Goal: Communication & Community: Answer question/provide support

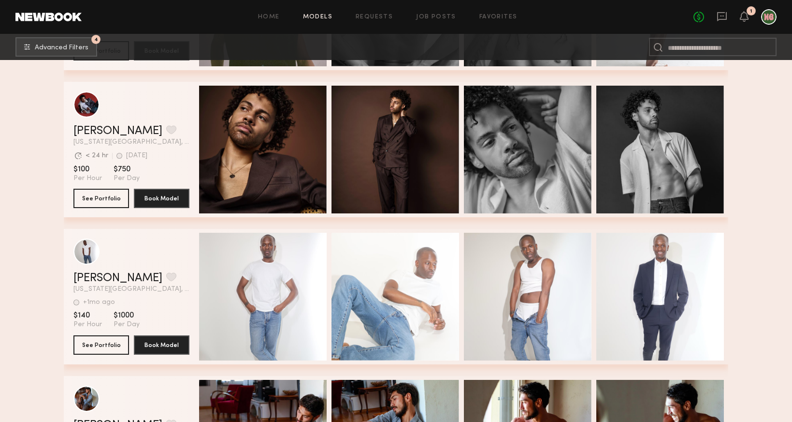
scroll to position [20093, 0]
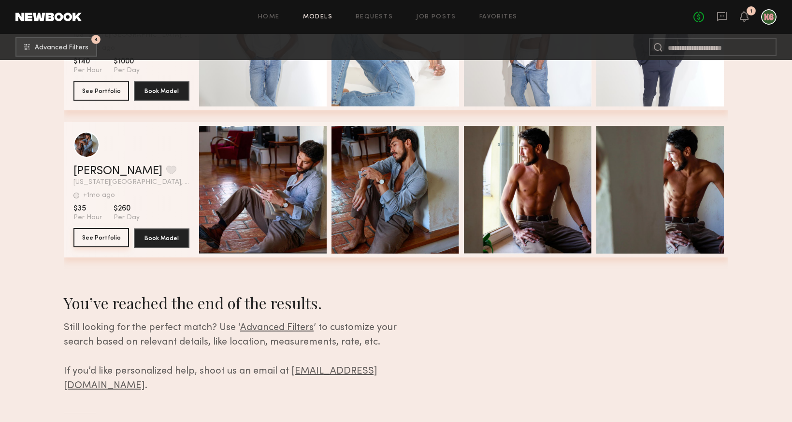
click at [101, 234] on button "See Portfolio" at bounding box center [101, 237] width 56 height 19
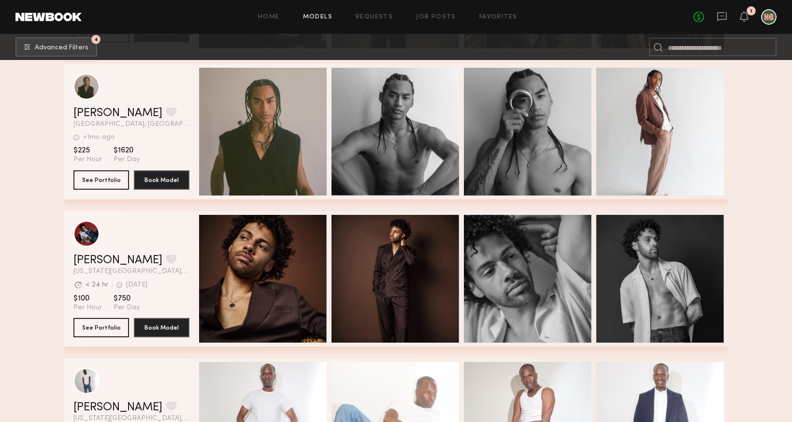
scroll to position [19674, 0]
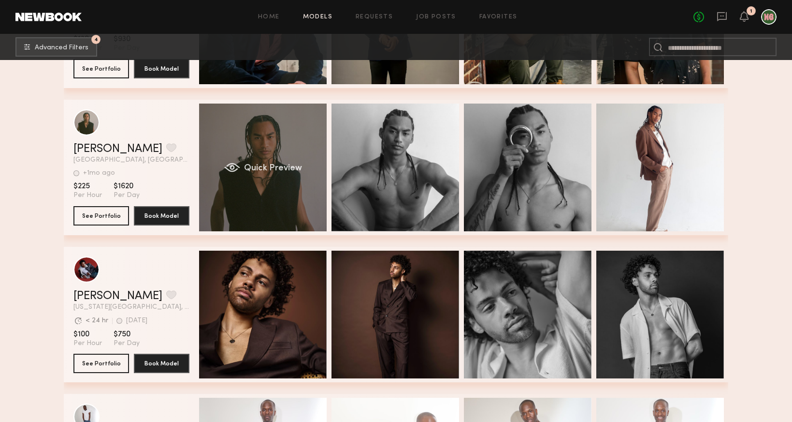
click at [301, 135] on div "Quick Preview" at bounding box center [263, 167] width 128 height 128
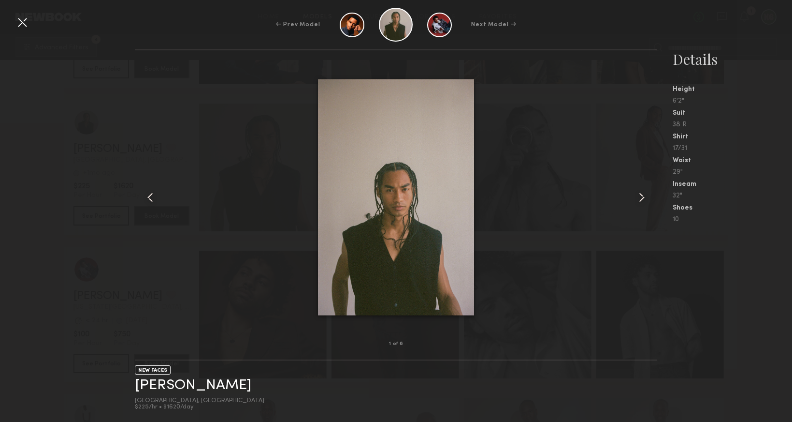
click at [642, 199] on common-icon at bounding box center [641, 197] width 15 height 15
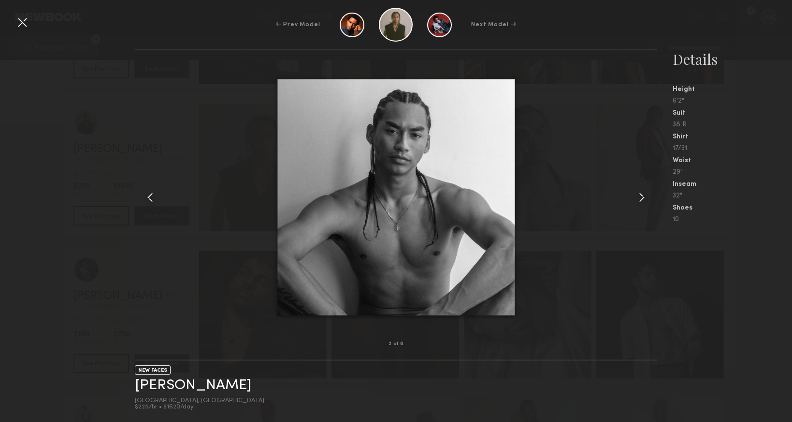
click at [642, 198] on common-icon at bounding box center [641, 197] width 15 height 15
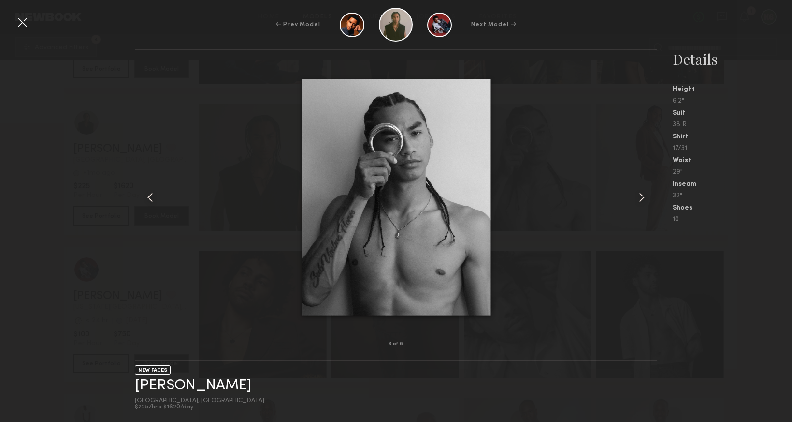
click at [642, 198] on common-icon at bounding box center [641, 197] width 15 height 15
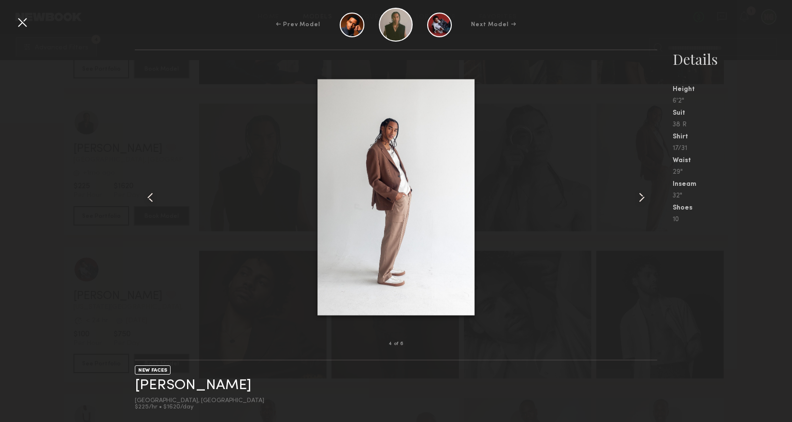
click at [642, 198] on common-icon at bounding box center [641, 197] width 15 height 15
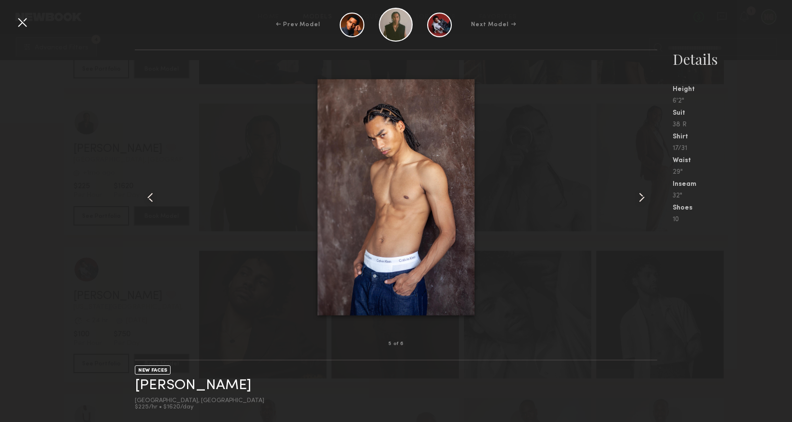
click at [642, 198] on common-icon at bounding box center [641, 197] width 15 height 15
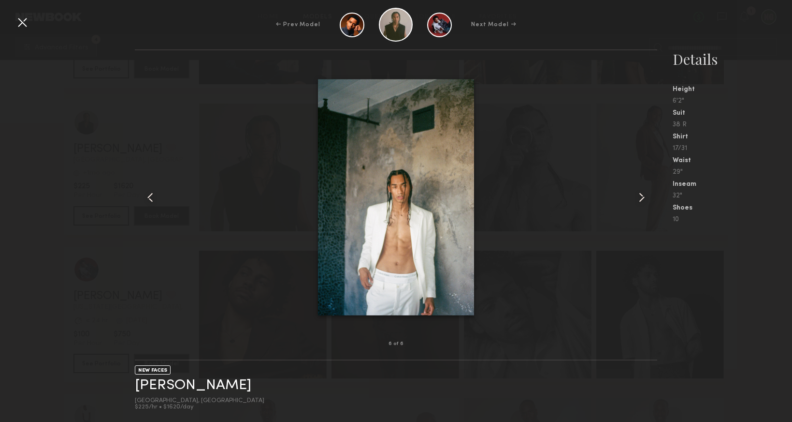
click at [642, 198] on common-icon at bounding box center [641, 197] width 15 height 15
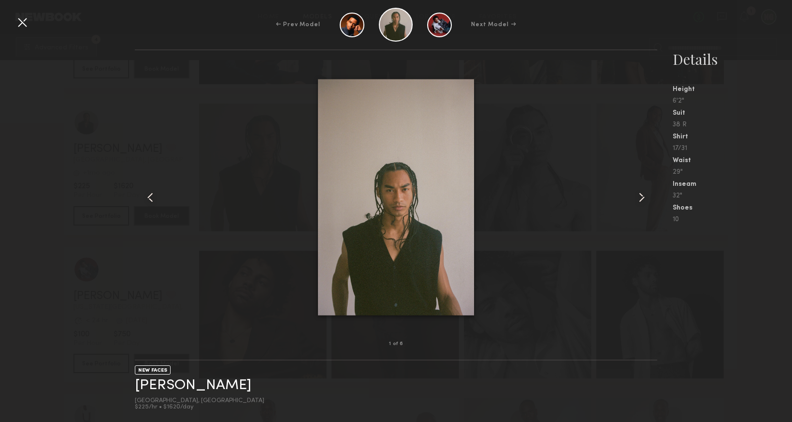
click at [16, 26] on div at bounding box center [22, 22] width 15 height 15
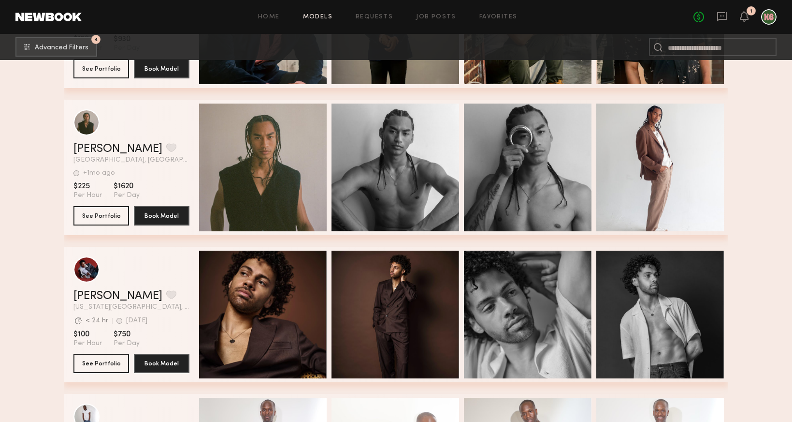
scroll to position [20093, 0]
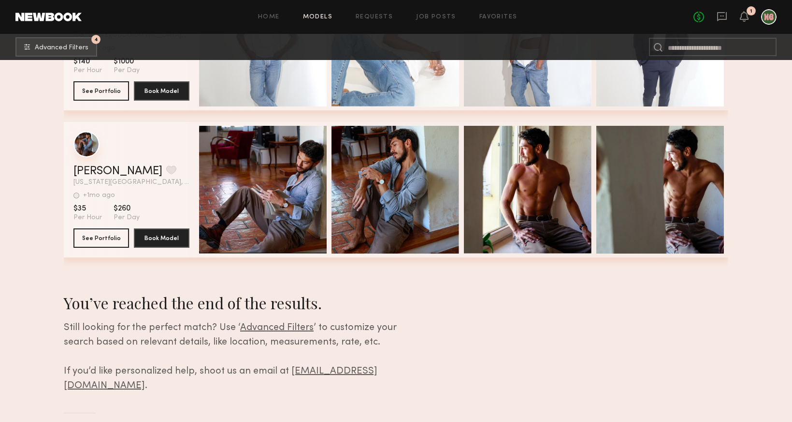
click at [83, 154] on div "grid" at bounding box center [86, 144] width 26 height 26
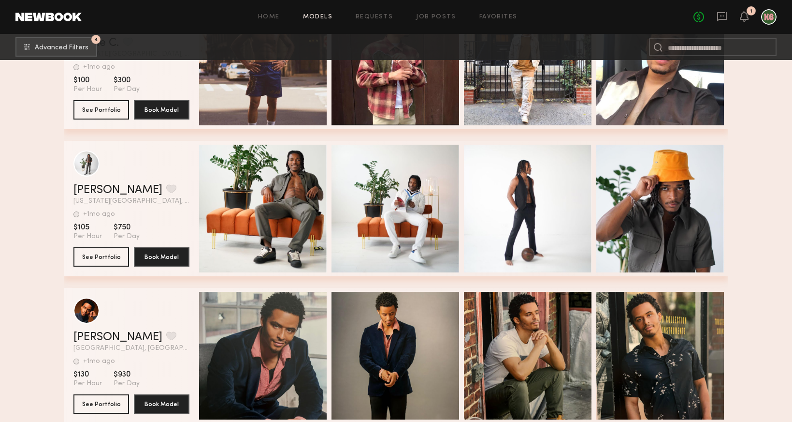
scroll to position [19059, 0]
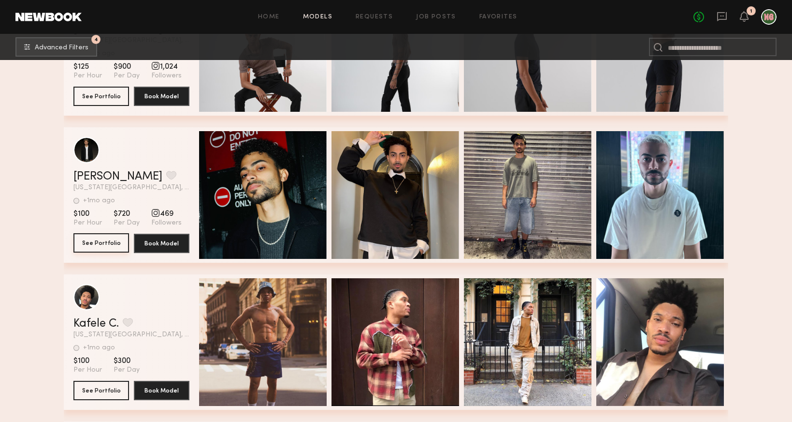
click at [111, 238] on button "See Portfolio" at bounding box center [101, 242] width 56 height 19
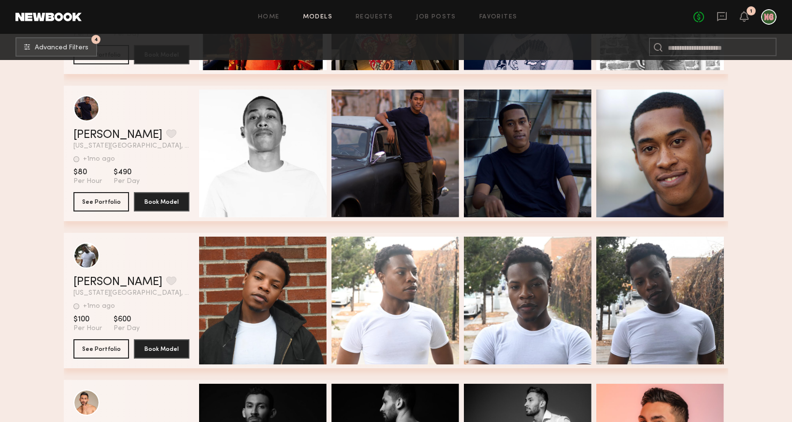
scroll to position [18064, 0]
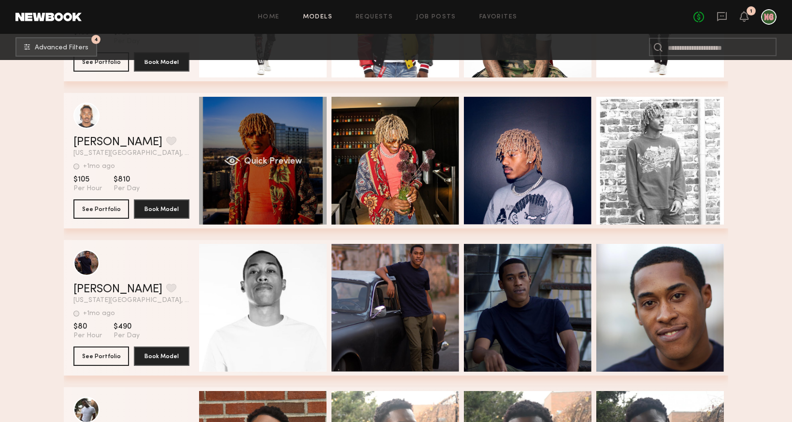
click at [279, 185] on div "Quick Preview" at bounding box center [263, 161] width 128 height 128
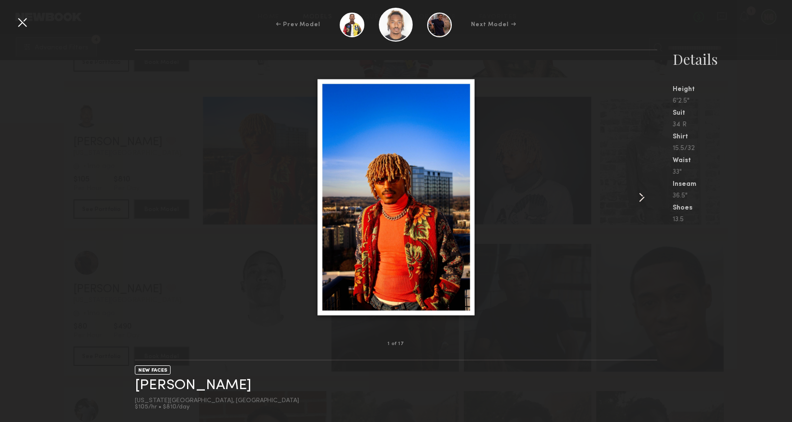
click at [23, 19] on div at bounding box center [22, 22] width 15 height 15
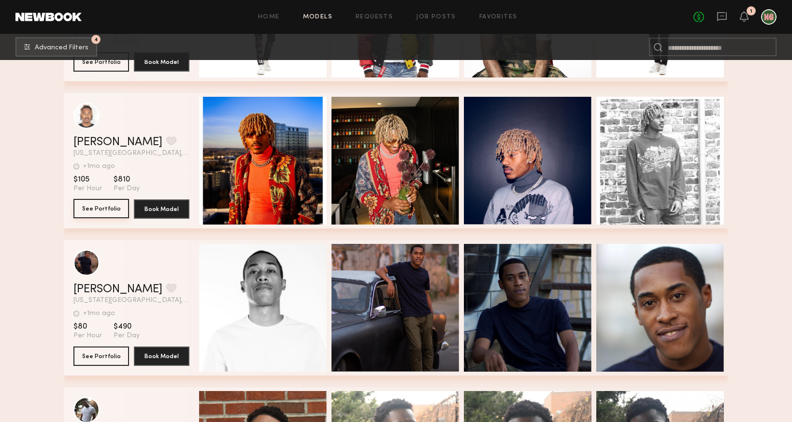
click at [104, 205] on button "See Portfolio" at bounding box center [101, 208] width 56 height 19
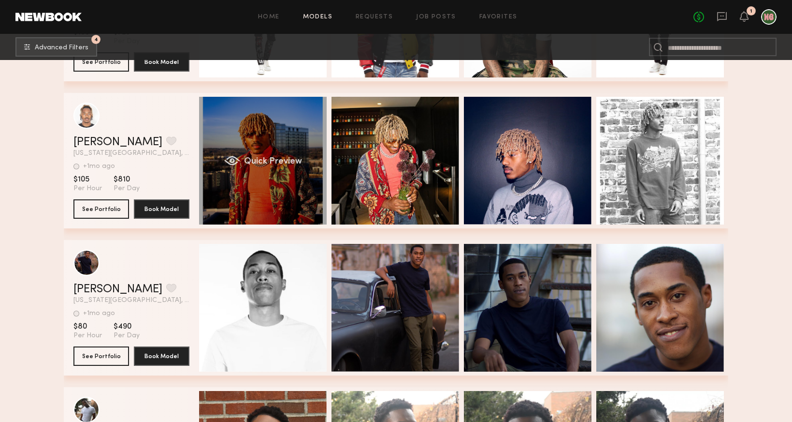
click at [239, 158] on div "grid" at bounding box center [232, 161] width 16 height 10
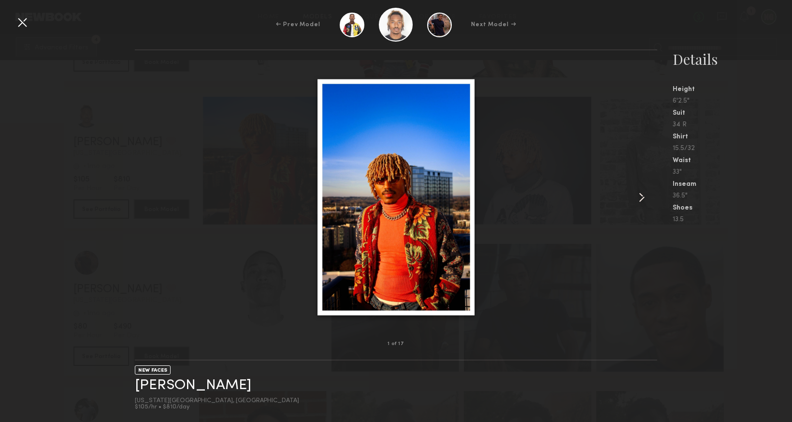
click at [647, 197] on common-icon at bounding box center [641, 197] width 15 height 15
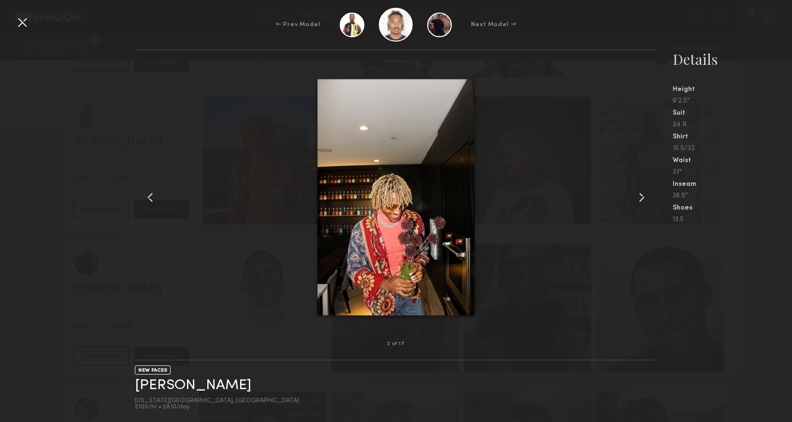
click at [647, 197] on common-icon at bounding box center [641, 197] width 15 height 15
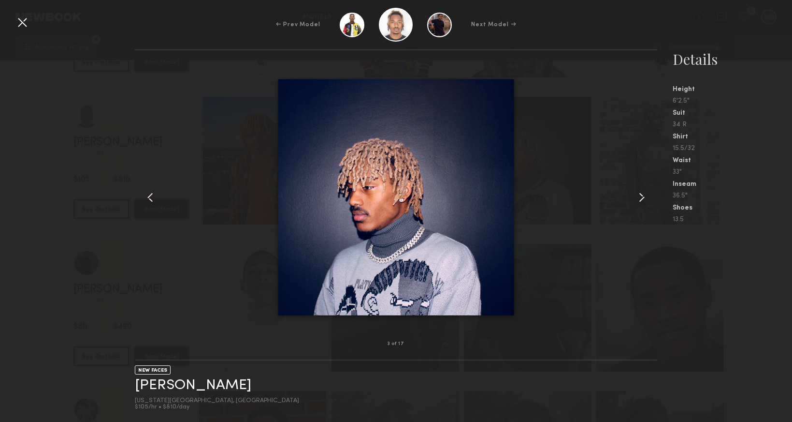
click at [647, 197] on common-icon at bounding box center [641, 197] width 15 height 15
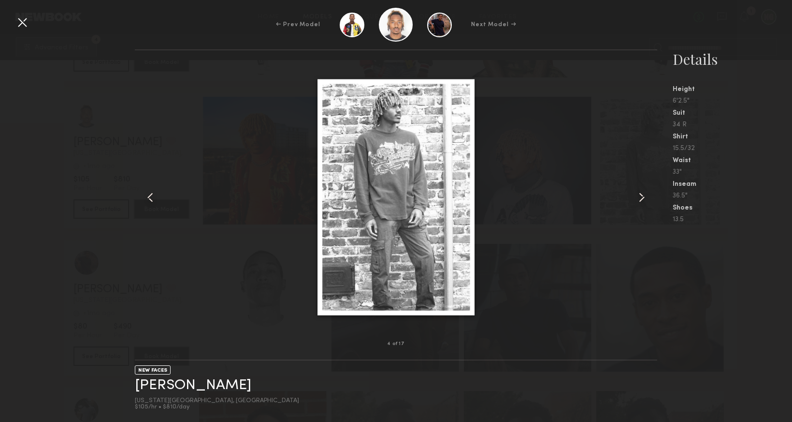
click at [647, 197] on common-icon at bounding box center [641, 197] width 15 height 15
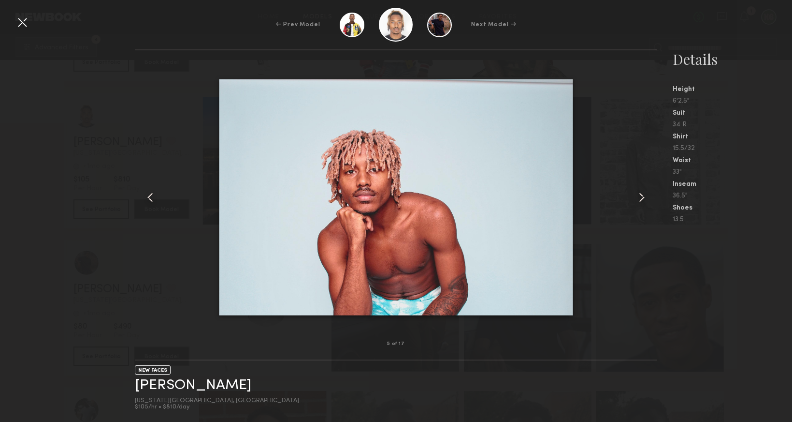
click at [21, 23] on div at bounding box center [22, 22] width 15 height 15
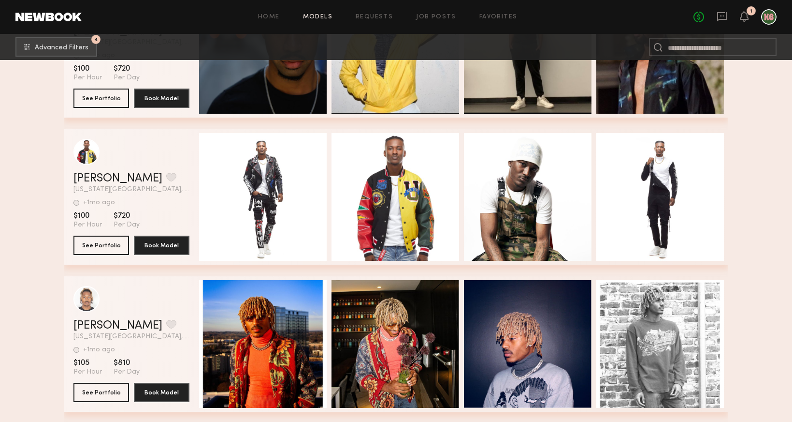
scroll to position [17948, 0]
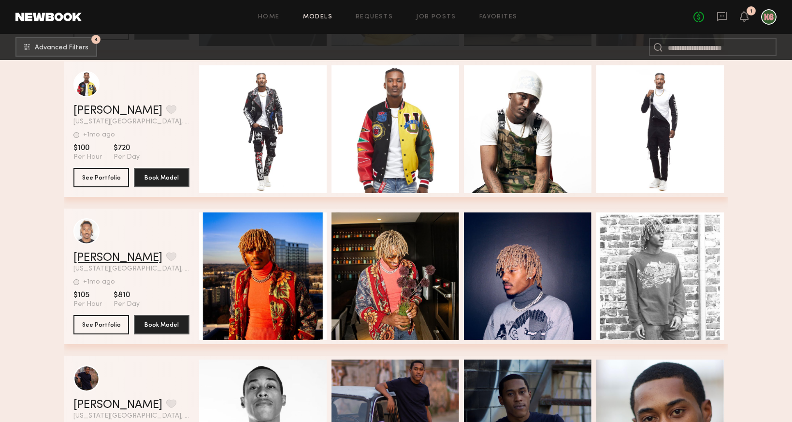
click at [85, 252] on link "Myles J." at bounding box center [117, 258] width 89 height 12
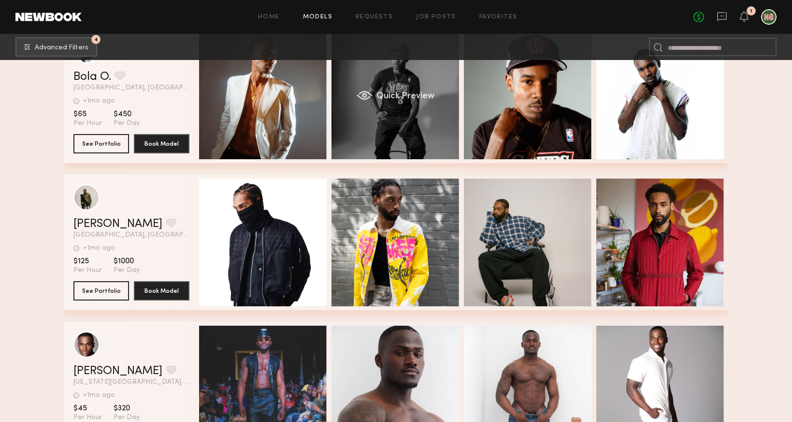
scroll to position [16951, 0]
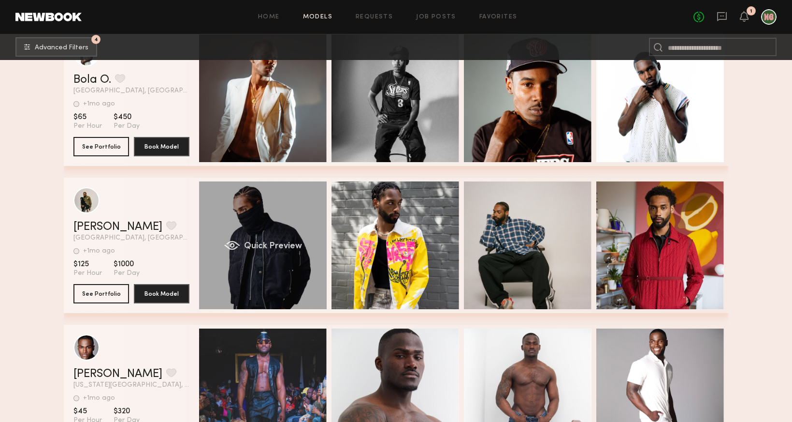
click at [232, 263] on div "Quick Preview" at bounding box center [263, 245] width 128 height 128
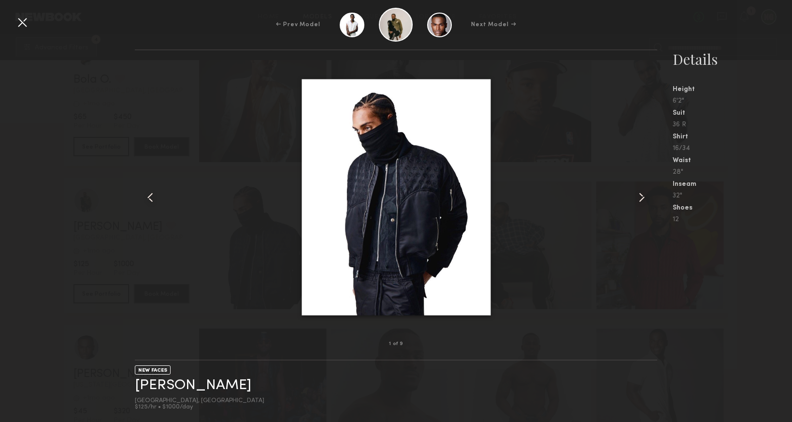
click at [642, 202] on common-icon at bounding box center [641, 197] width 15 height 15
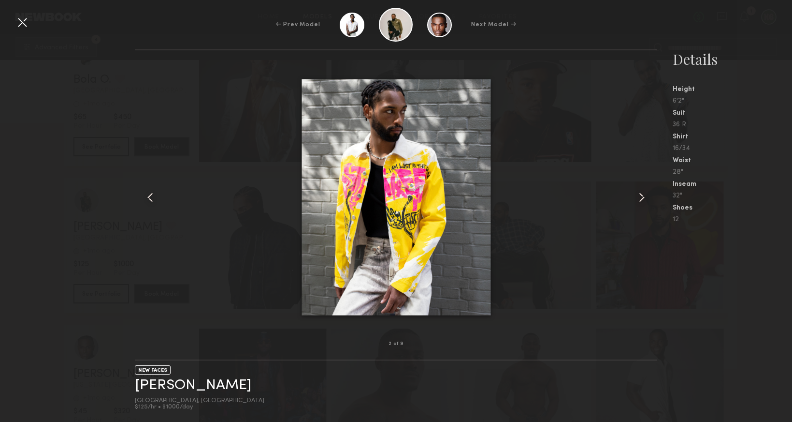
click at [642, 202] on common-icon at bounding box center [641, 197] width 15 height 15
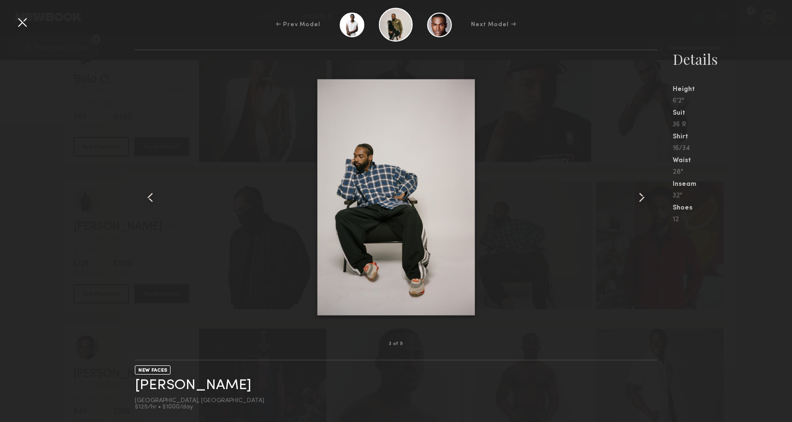
click at [642, 202] on common-icon at bounding box center [641, 197] width 15 height 15
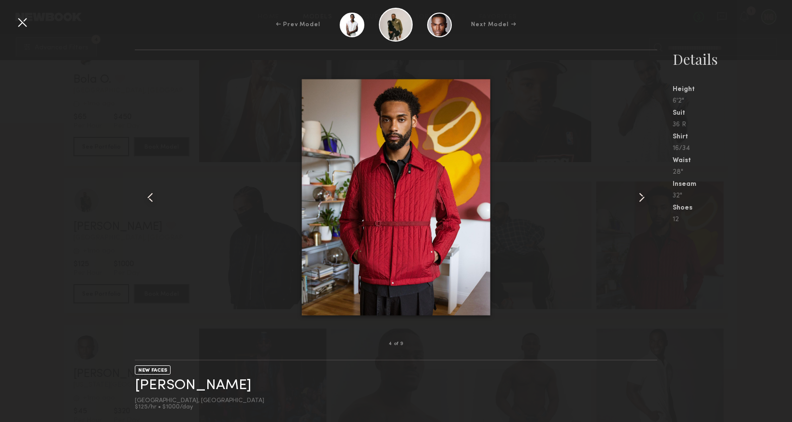
click at [642, 202] on common-icon at bounding box center [641, 197] width 15 height 15
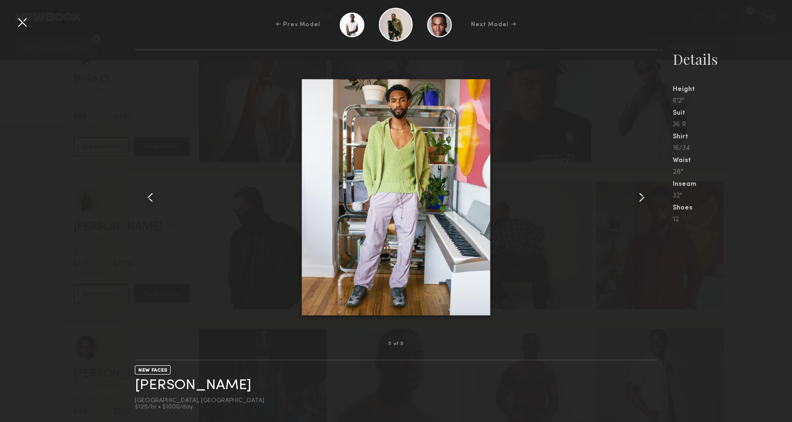
click at [642, 202] on common-icon at bounding box center [641, 197] width 15 height 15
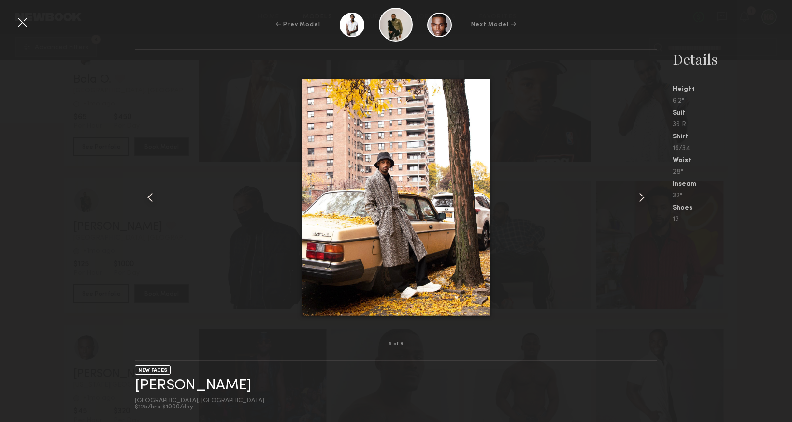
click at [642, 202] on common-icon at bounding box center [641, 197] width 15 height 15
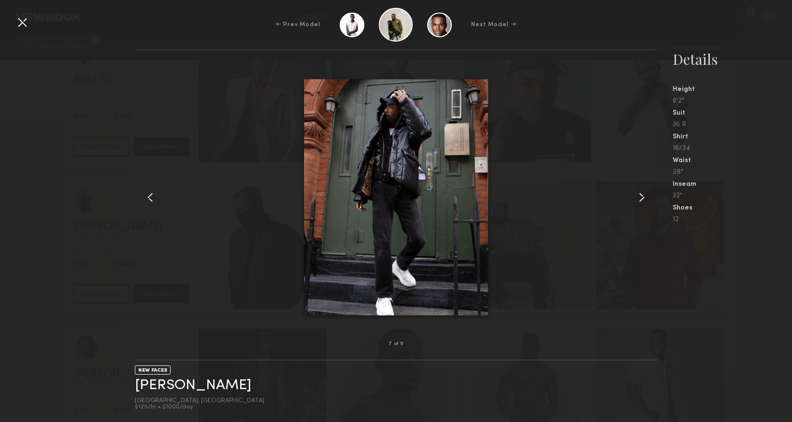
click at [642, 202] on common-icon at bounding box center [641, 197] width 15 height 15
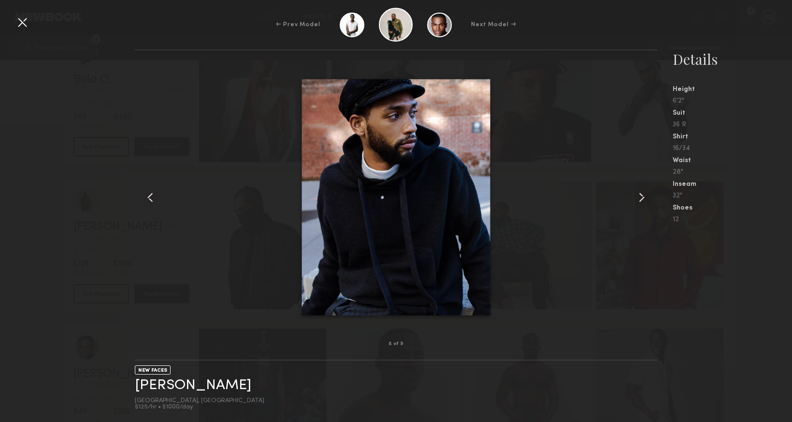
click at [21, 22] on div at bounding box center [22, 22] width 15 height 15
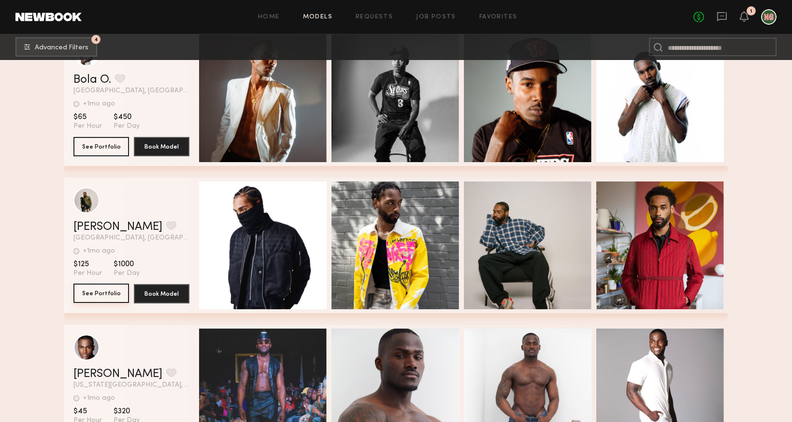
click at [109, 292] on button "See Portfolio" at bounding box center [101, 292] width 56 height 19
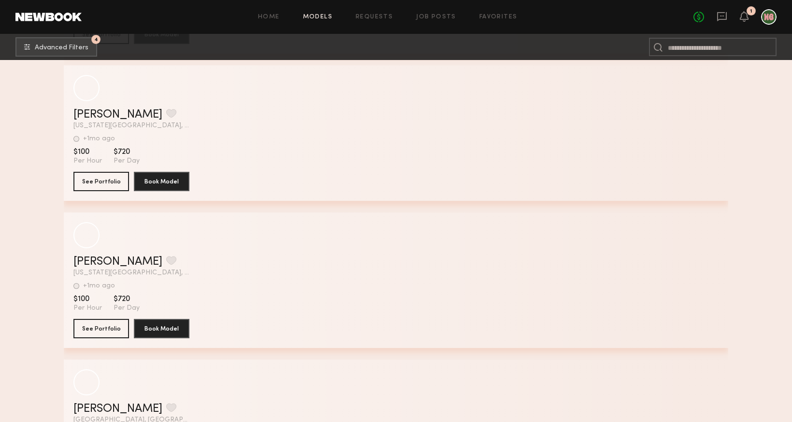
scroll to position [11404, 0]
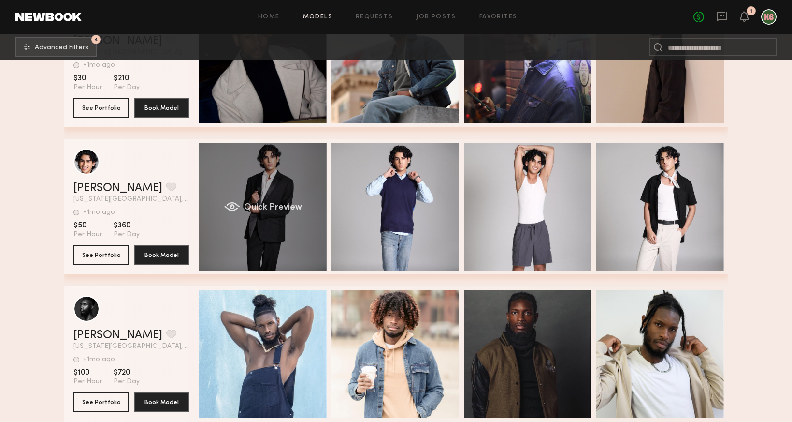
click at [278, 205] on span "Quick Preview" at bounding box center [273, 207] width 58 height 9
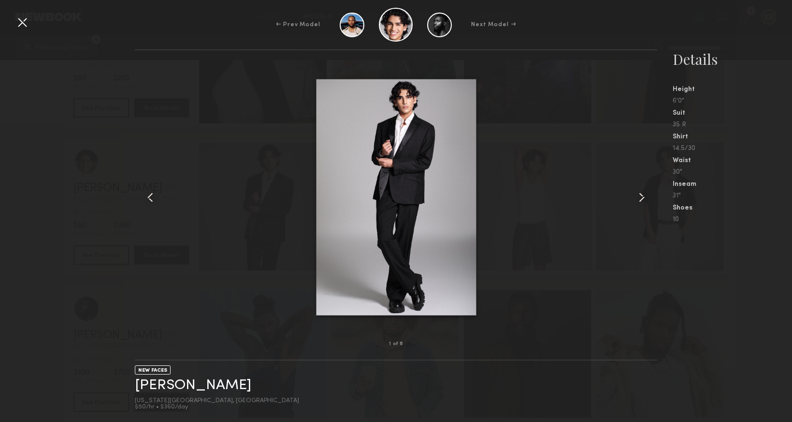
click at [636, 196] on common-icon at bounding box center [641, 197] width 15 height 15
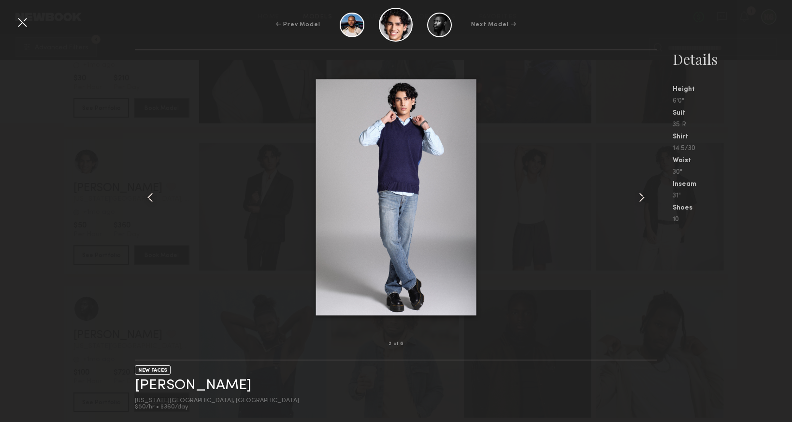
click at [636, 196] on common-icon at bounding box center [641, 197] width 15 height 15
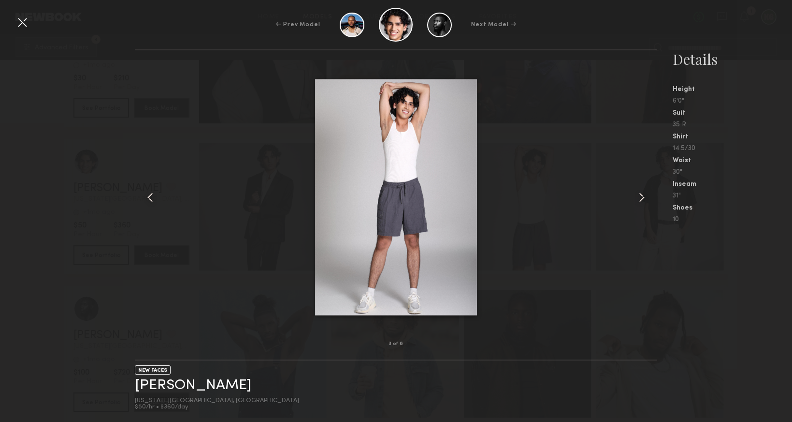
click at [636, 196] on common-icon at bounding box center [641, 197] width 15 height 15
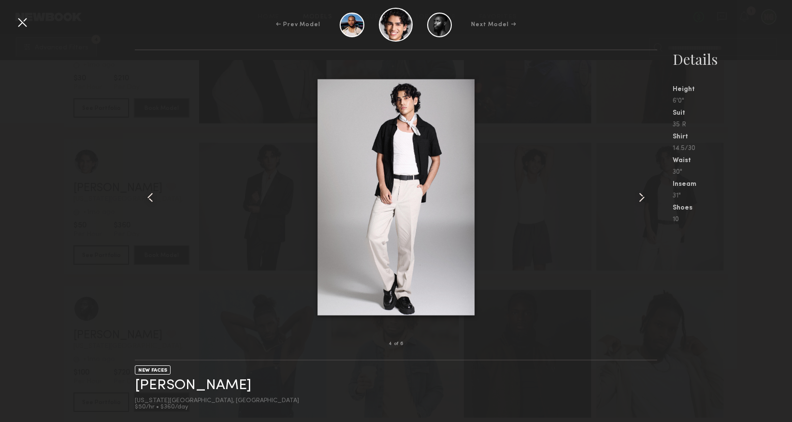
click at [636, 196] on common-icon at bounding box center [641, 197] width 15 height 15
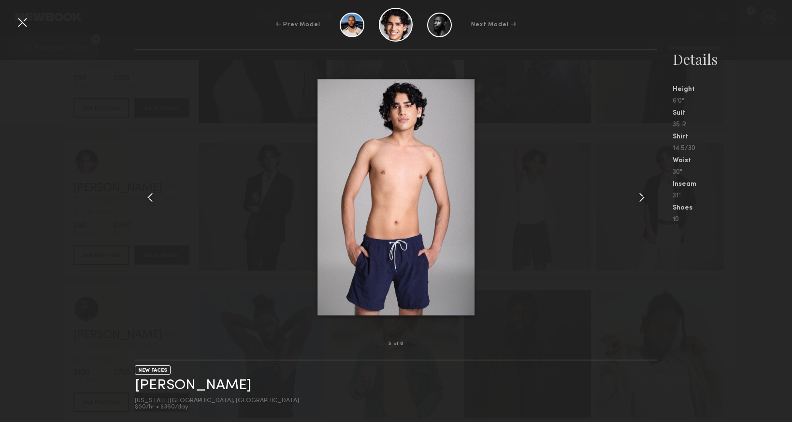
click at [636, 196] on common-icon at bounding box center [641, 197] width 15 height 15
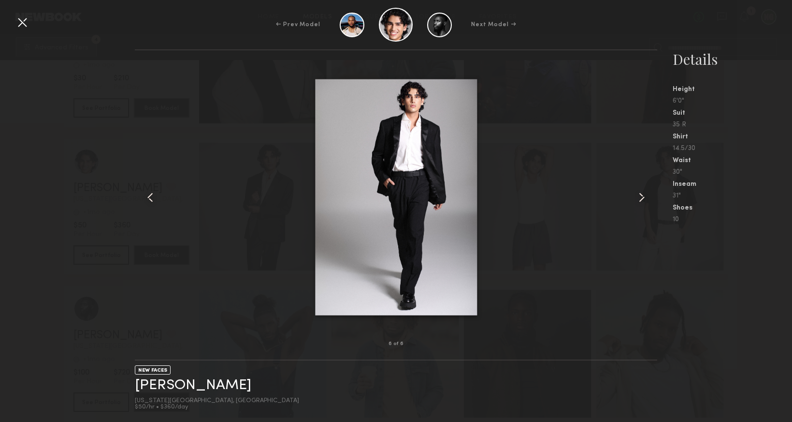
click at [636, 196] on common-icon at bounding box center [641, 197] width 15 height 15
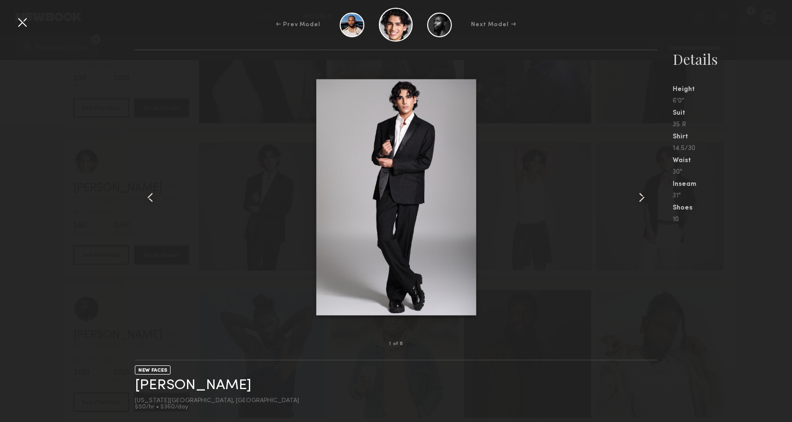
click at [26, 22] on div at bounding box center [22, 22] width 15 height 15
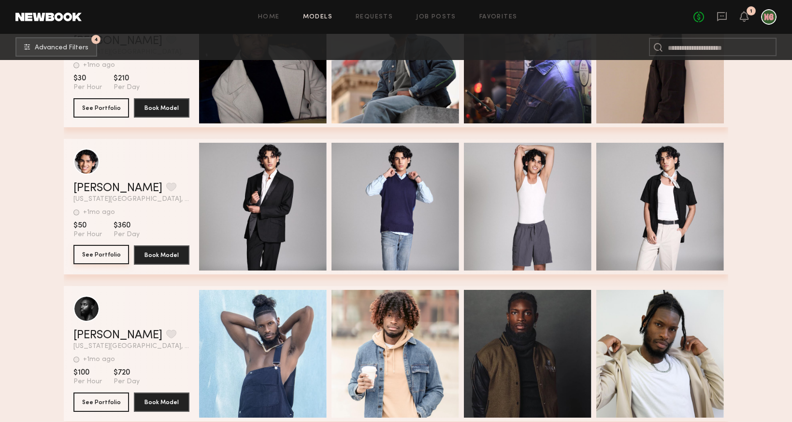
click at [110, 259] on button "See Portfolio" at bounding box center [101, 254] width 56 height 19
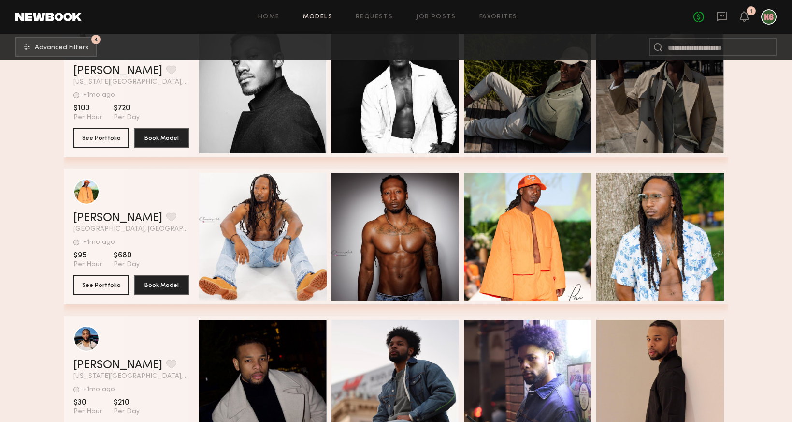
scroll to position [11243, 0]
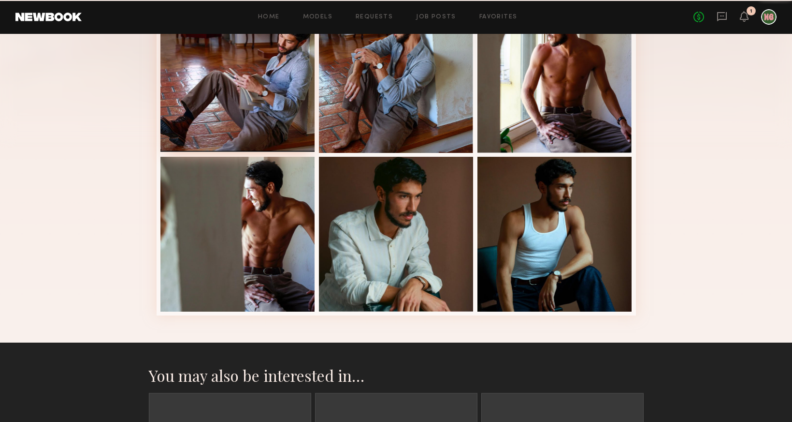
scroll to position [328, 0]
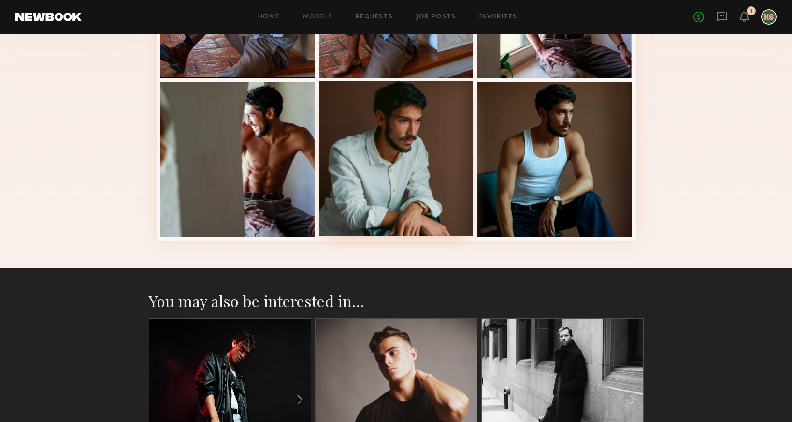
click at [460, 103] on div at bounding box center [396, 158] width 155 height 155
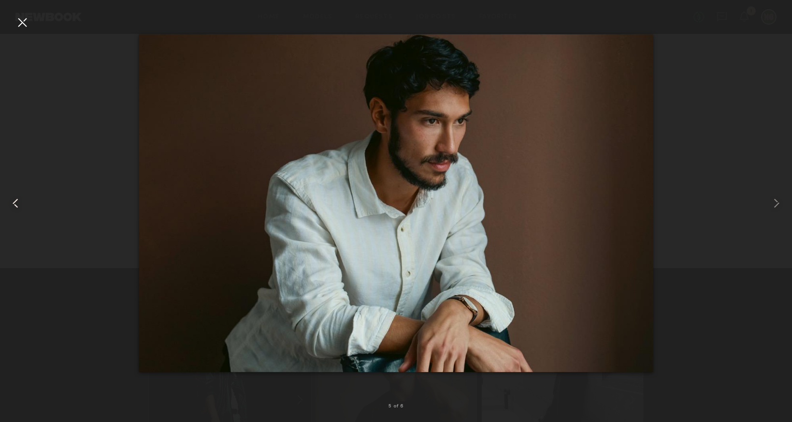
click at [22, 206] on common-icon at bounding box center [15, 202] width 15 height 15
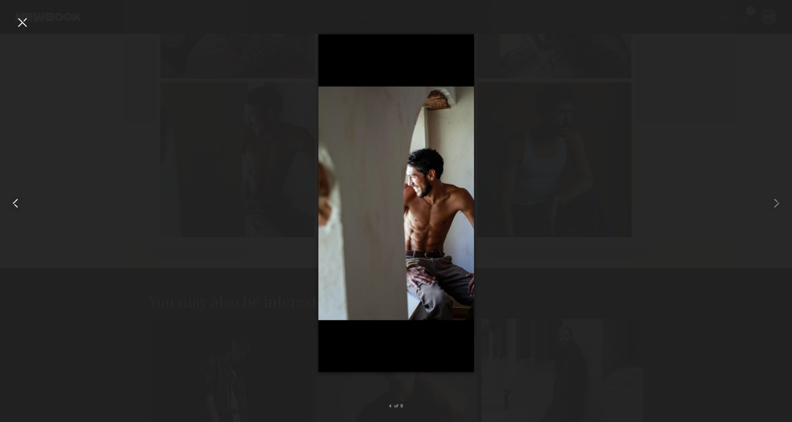
click at [22, 206] on common-icon at bounding box center [15, 202] width 15 height 15
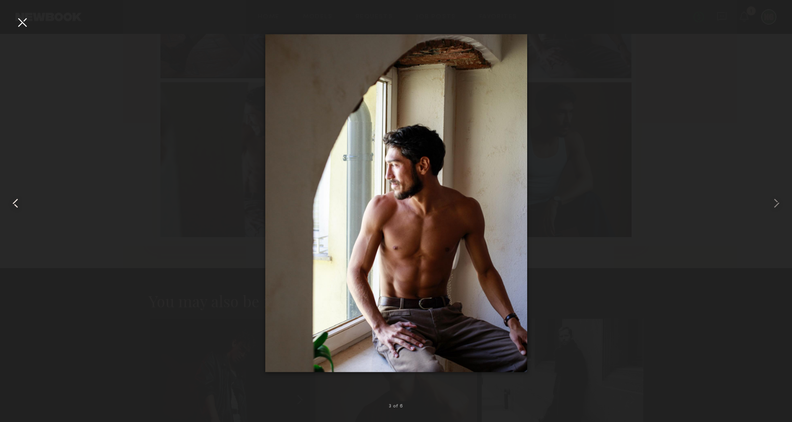
click at [22, 206] on common-icon at bounding box center [15, 202] width 15 height 15
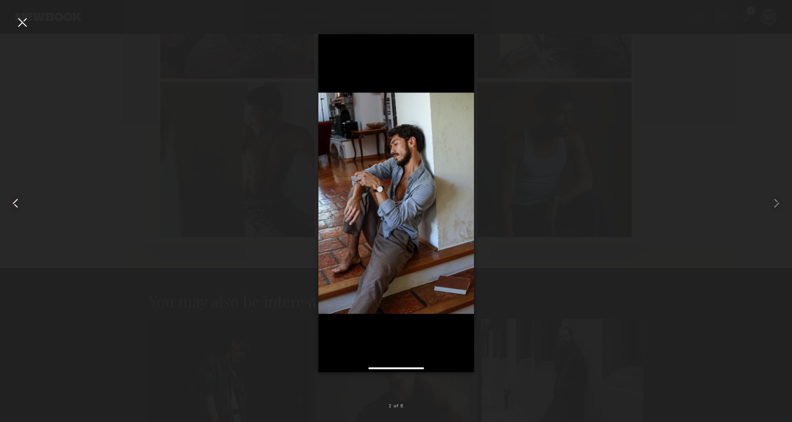
click at [22, 206] on common-icon at bounding box center [15, 202] width 15 height 15
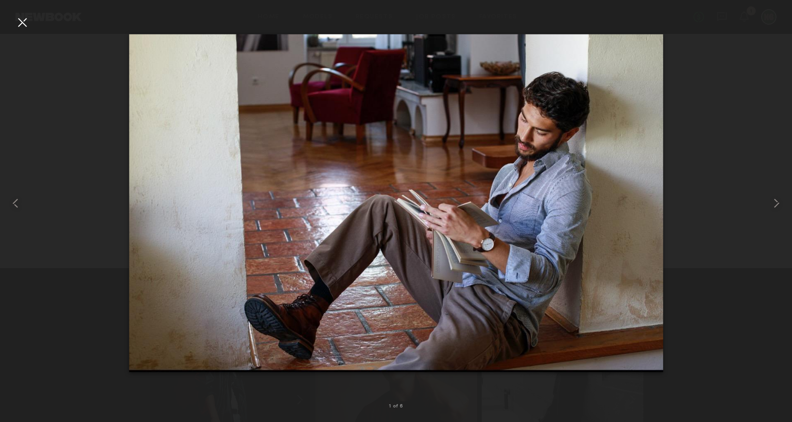
click at [734, 216] on div at bounding box center [396, 202] width 792 height 375
click at [16, 19] on div at bounding box center [22, 22] width 15 height 15
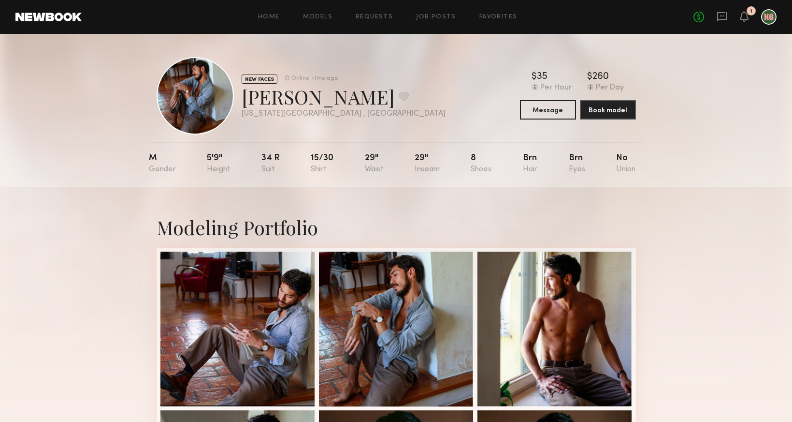
scroll to position [4, 0]
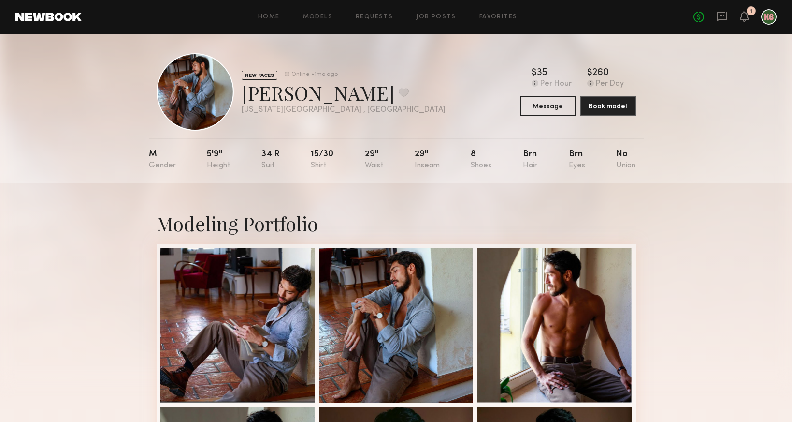
click at [269, 87] on div "Justin V. Favorite" at bounding box center [344, 93] width 204 height 26
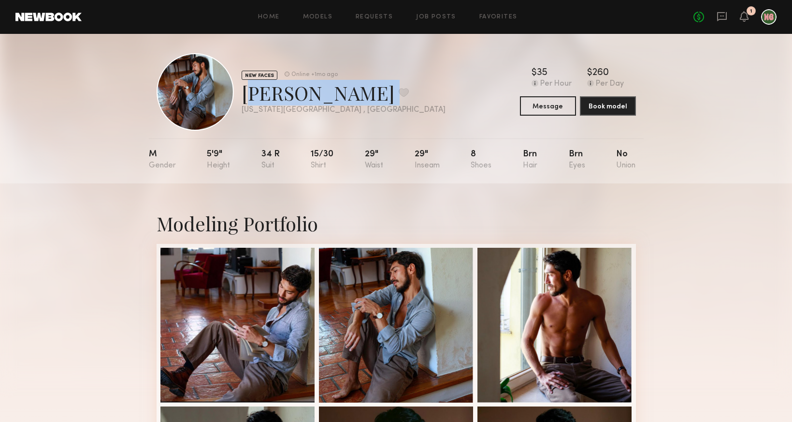
click at [269, 87] on div "Justin V. Favorite" at bounding box center [344, 93] width 204 height 26
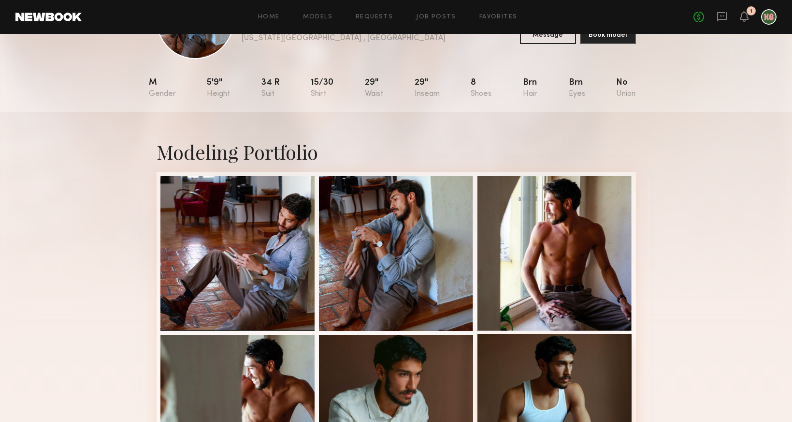
scroll to position [377, 0]
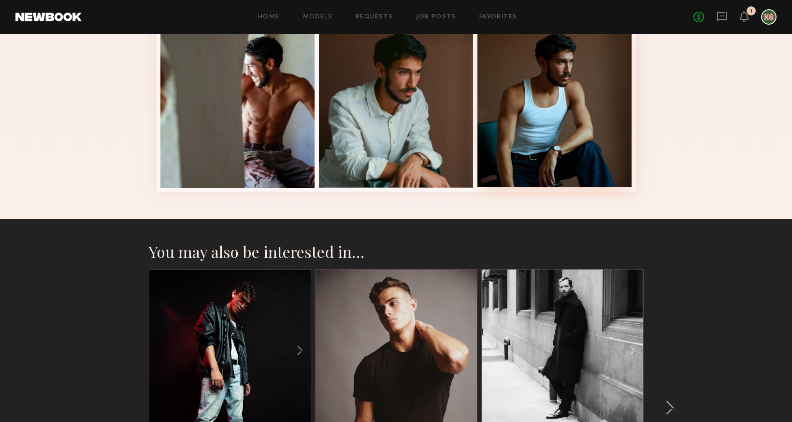
click at [559, 101] on div at bounding box center [555, 109] width 155 height 155
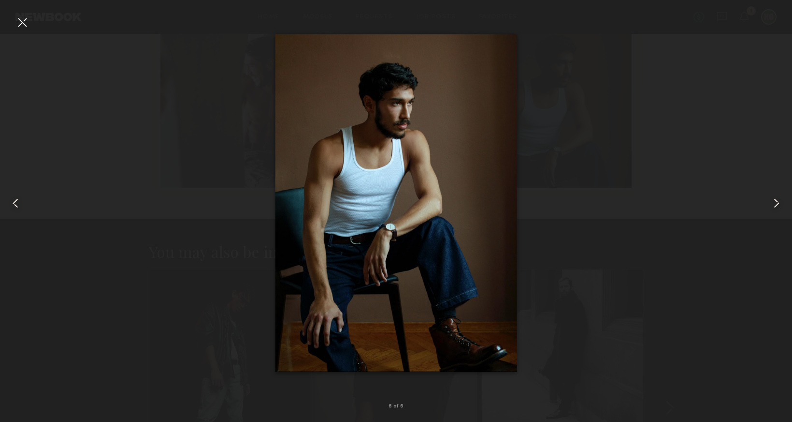
click at [688, 148] on div at bounding box center [396, 202] width 792 height 375
click at [614, 246] on div at bounding box center [396, 202] width 792 height 375
click at [19, 24] on div at bounding box center [22, 22] width 15 height 15
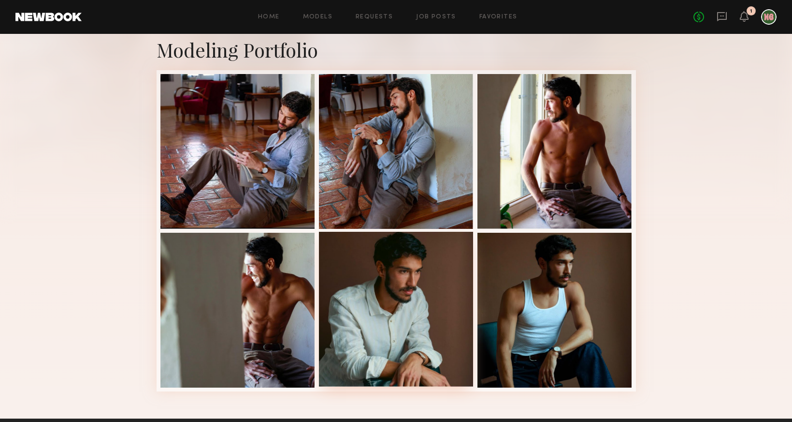
scroll to position [68, 0]
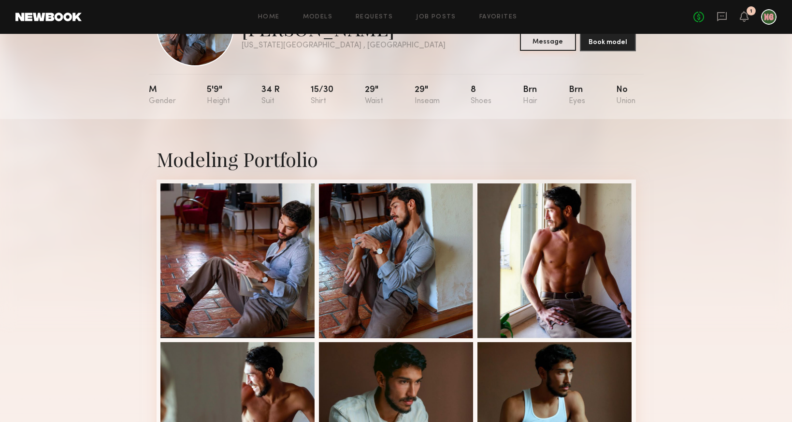
click at [560, 40] on button "Message" at bounding box center [548, 40] width 56 height 19
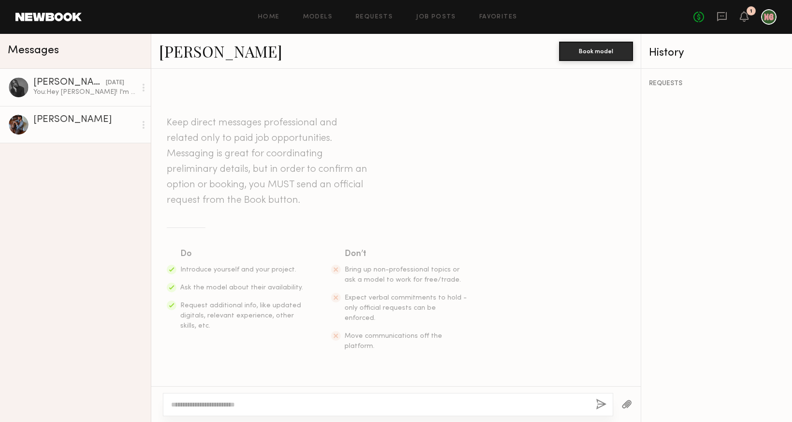
click at [87, 84] on div "AJ P." at bounding box center [69, 83] width 73 height 10
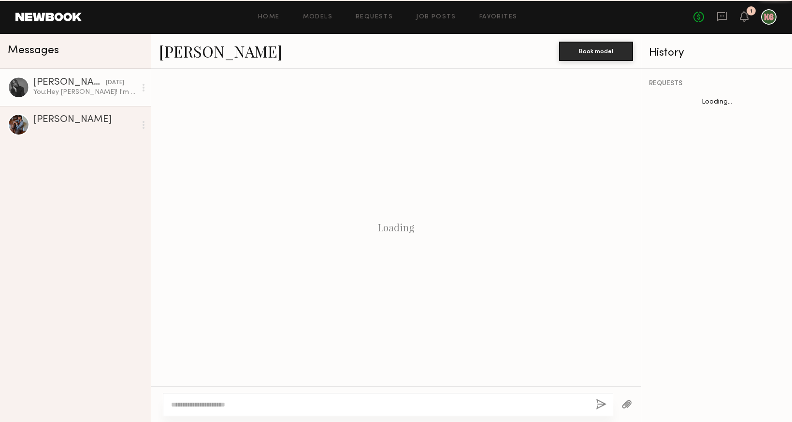
scroll to position [173, 0]
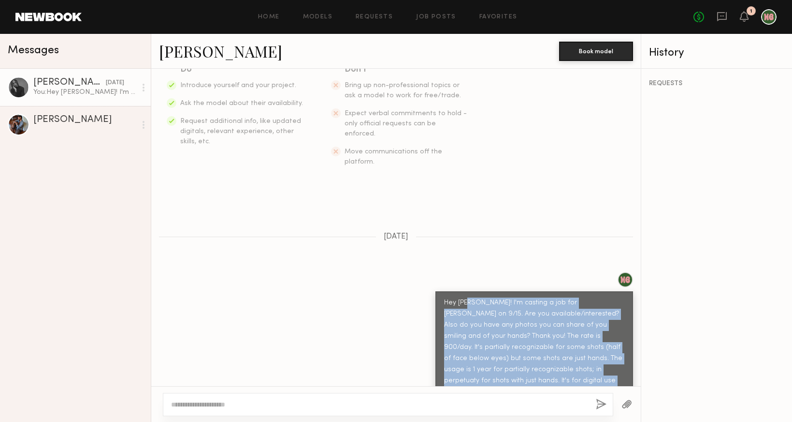
drag, startPoint x: 466, startPoint y: 281, endPoint x: 510, endPoint y: 366, distance: 96.0
click at [510, 366] on div "Hey AJ! I'm casting a job for Vita Coco on 9/15. Are you available/interested? …" at bounding box center [534, 352] width 180 height 111
click at [141, 125] on div at bounding box center [143, 124] width 15 height 19
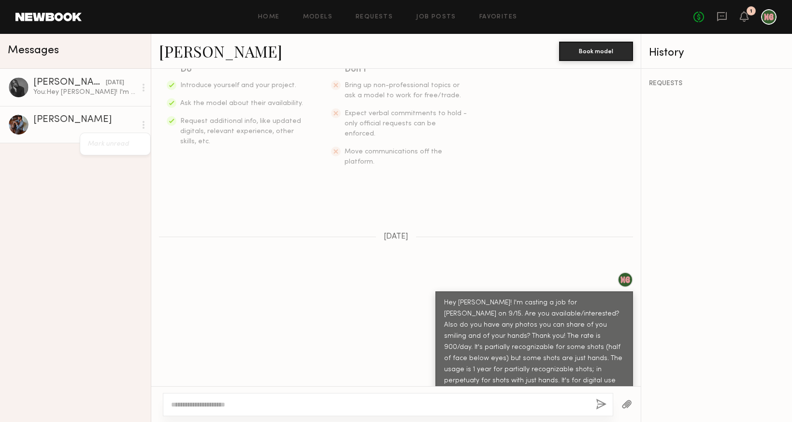
click at [89, 120] on div "Justin V." at bounding box center [84, 120] width 103 height 10
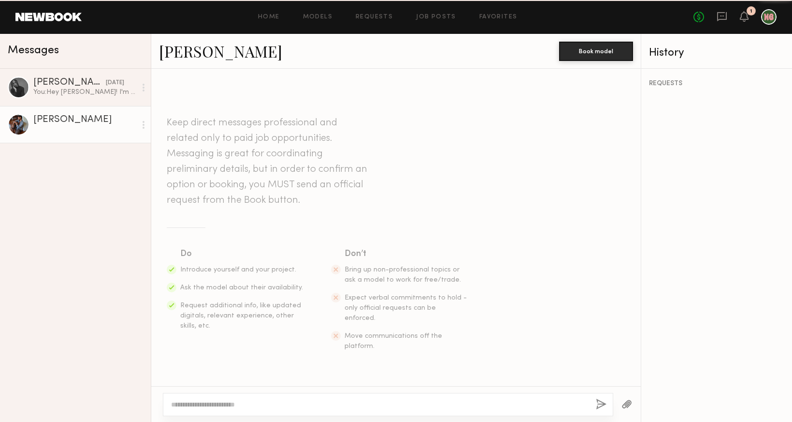
click at [13, 120] on div at bounding box center [19, 125] width 22 height 22
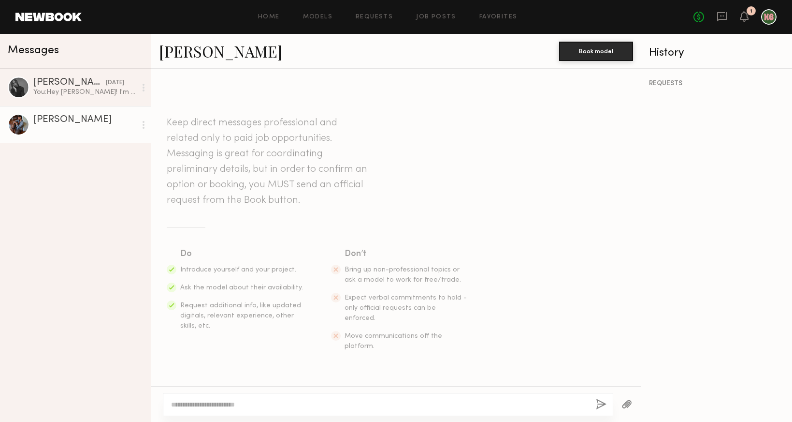
click at [234, 401] on textarea at bounding box center [379, 404] width 417 height 10
paste textarea "*********"
type textarea "*********"
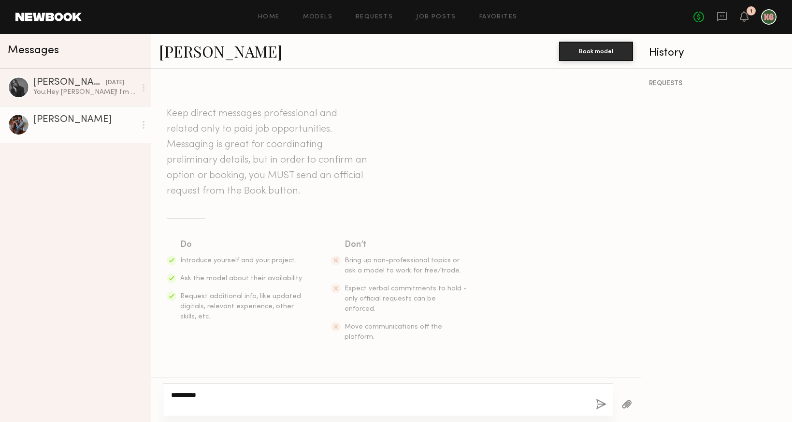
click at [224, 400] on textarea "*********" at bounding box center [379, 399] width 417 height 19
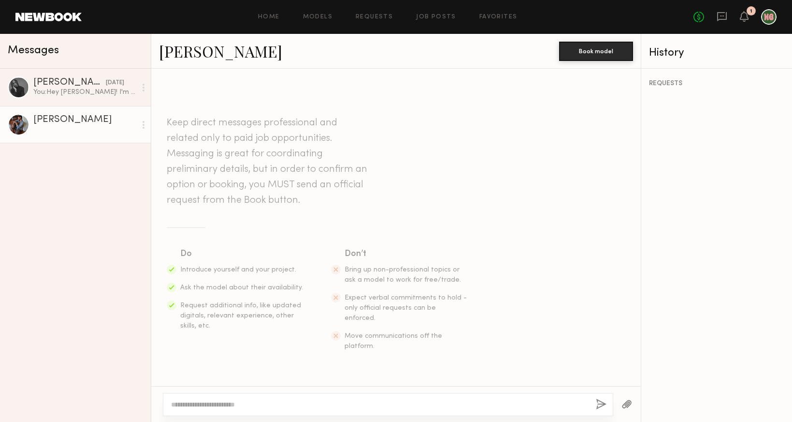
paste textarea "*********"
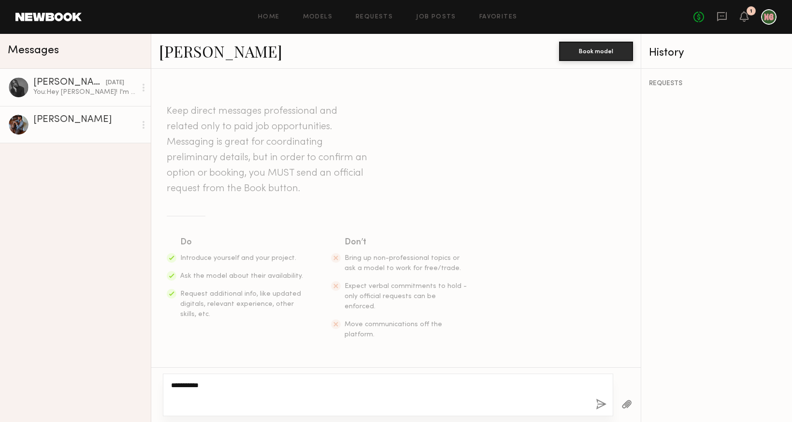
type textarea "*********"
click at [72, 100] on link "AJ P. yesterday You: Hey AJ! I'm casting a job for Vita Coco on 9/15. Are you a…" at bounding box center [75, 87] width 151 height 37
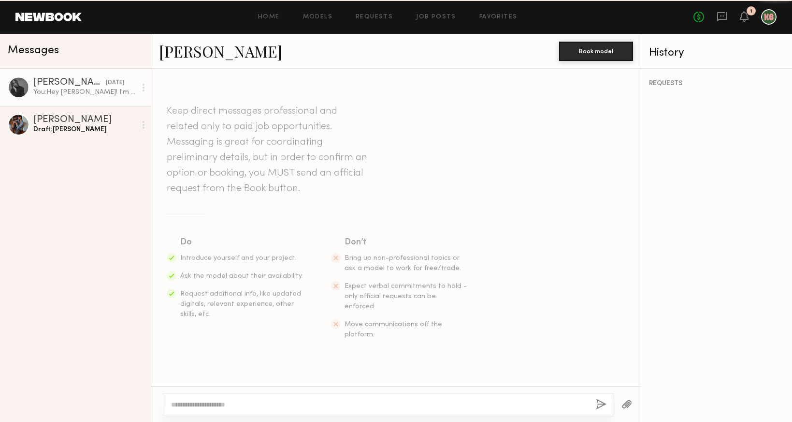
scroll to position [173, 0]
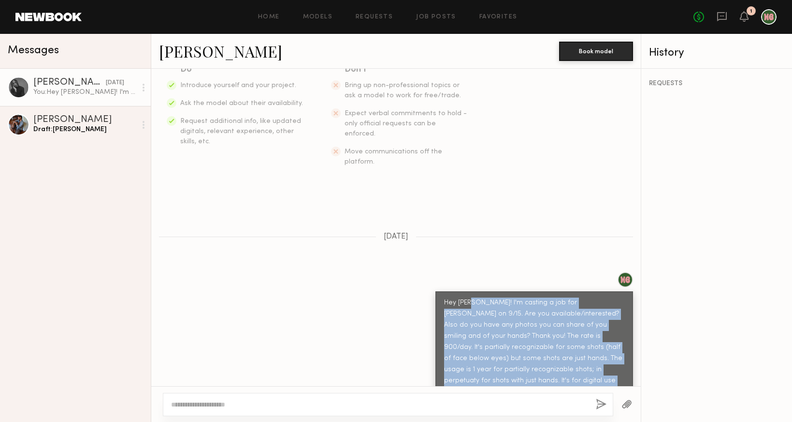
drag, startPoint x: 467, startPoint y: 281, endPoint x: 514, endPoint y: 372, distance: 103.2
click at [514, 372] on div "Hey [PERSON_NAME]! I'm casting a job for [PERSON_NAME] on 9/15. Are you availab…" at bounding box center [534, 352] width 180 height 111
copy div "I'm casting a job for [PERSON_NAME] on 9/15. Are you available/interested? Also…"
click at [92, 126] on div "Draft: Justin V." at bounding box center [84, 129] width 103 height 9
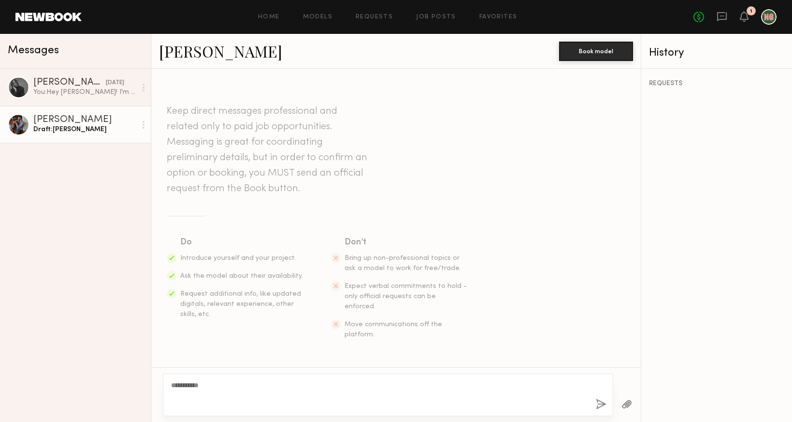
click at [248, 385] on textarea "*********" at bounding box center [379, 394] width 417 height 29
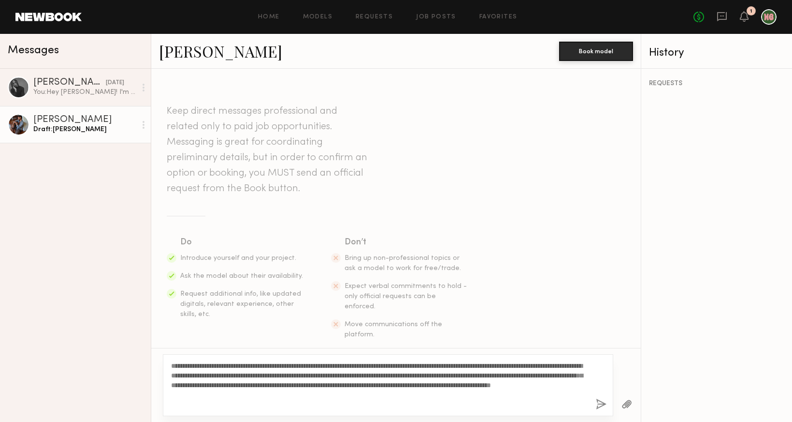
click at [172, 365] on textarea "**********" at bounding box center [379, 385] width 417 height 48
click at [415, 395] on textarea "**********" at bounding box center [379, 385] width 417 height 48
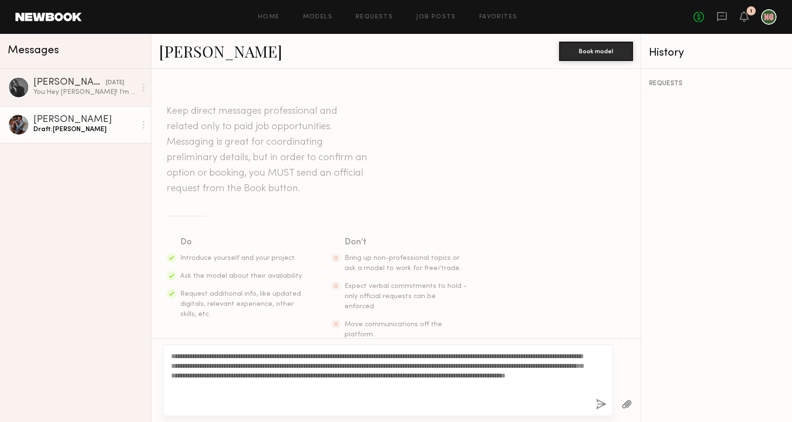
type textarea "**********"
click at [599, 407] on button "button" at bounding box center [601, 404] width 11 height 12
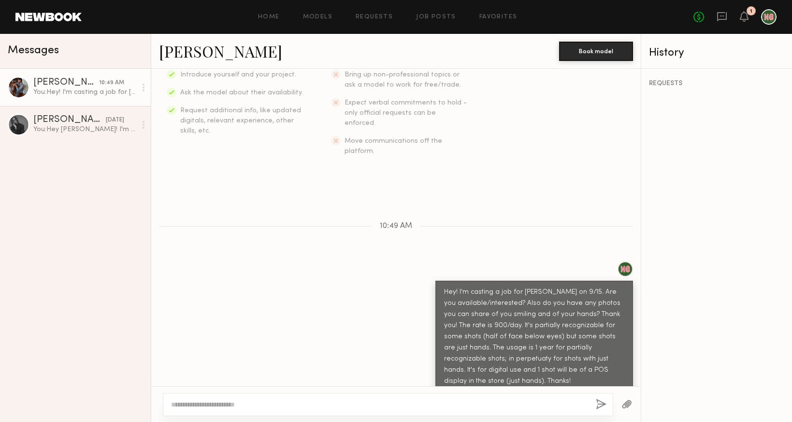
scroll to position [173, 0]
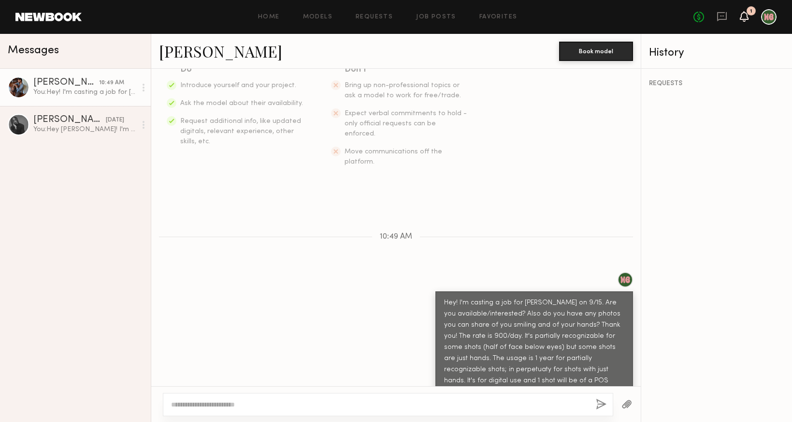
click at [742, 17] on icon at bounding box center [745, 16] width 8 height 7
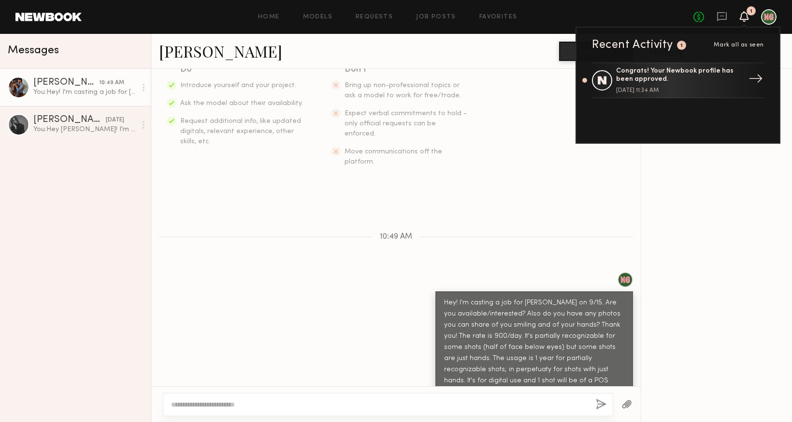
click at [746, 73] on div "→" at bounding box center [756, 80] width 22 height 25
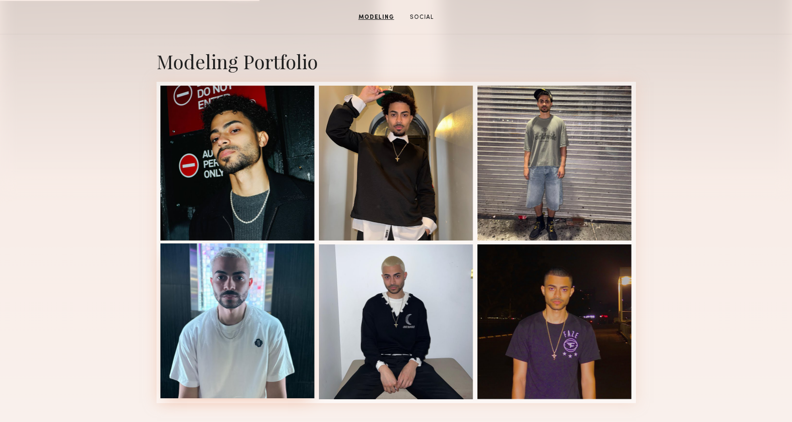
scroll to position [162, 0]
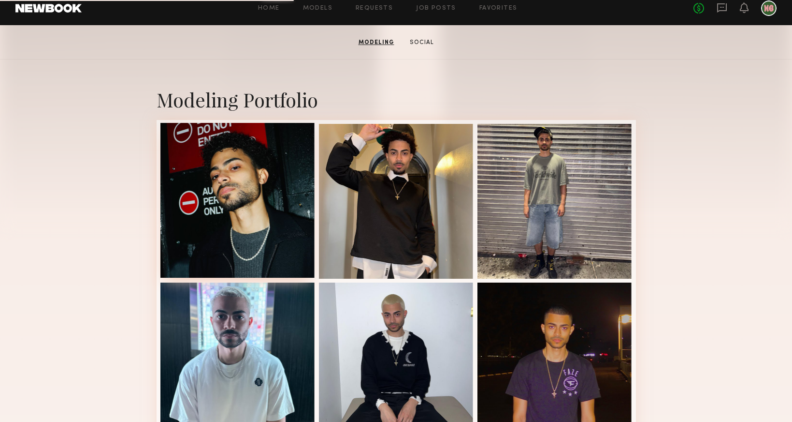
click at [259, 205] on div at bounding box center [238, 200] width 155 height 155
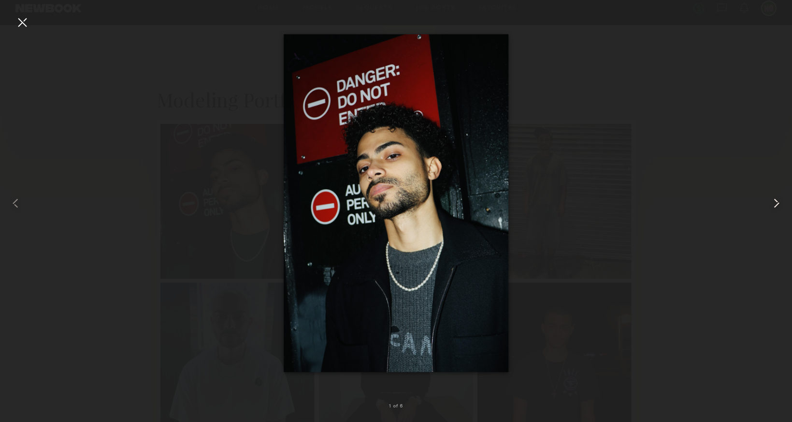
click at [777, 200] on common-icon at bounding box center [776, 202] width 15 height 15
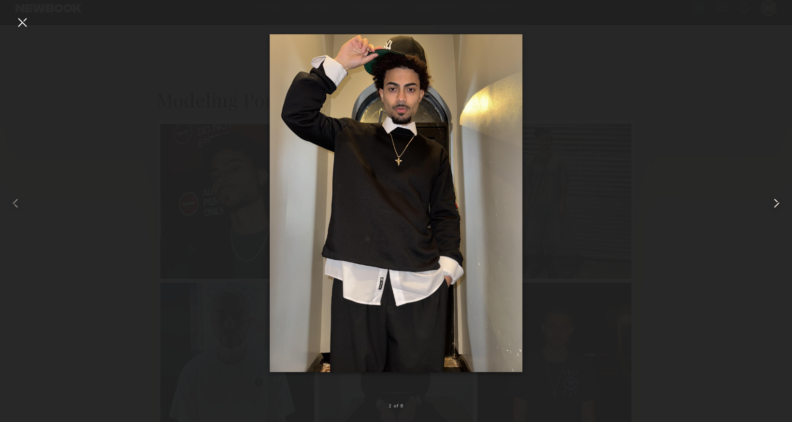
click at [777, 201] on common-icon at bounding box center [776, 202] width 15 height 15
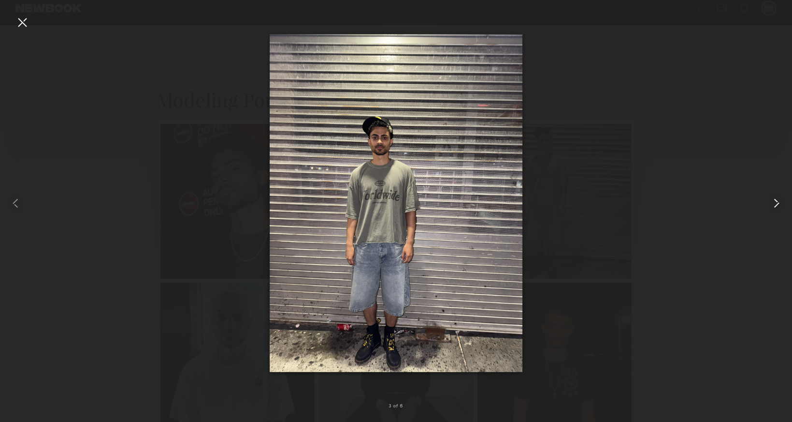
click at [777, 201] on common-icon at bounding box center [776, 202] width 15 height 15
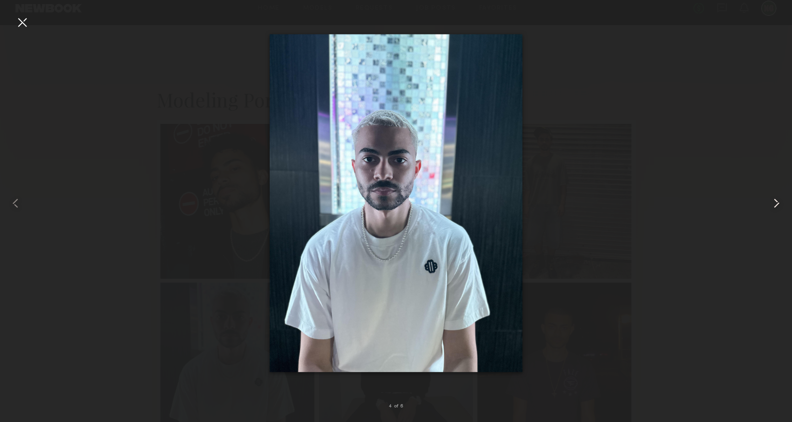
click at [777, 201] on common-icon at bounding box center [776, 202] width 15 height 15
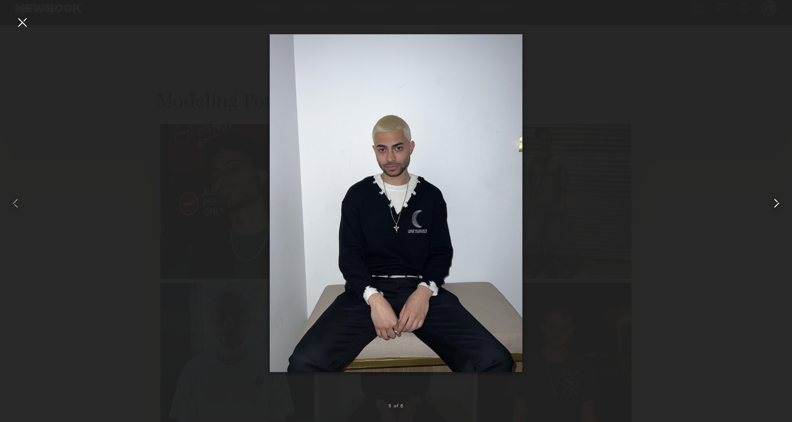
click at [777, 201] on common-icon at bounding box center [776, 202] width 15 height 15
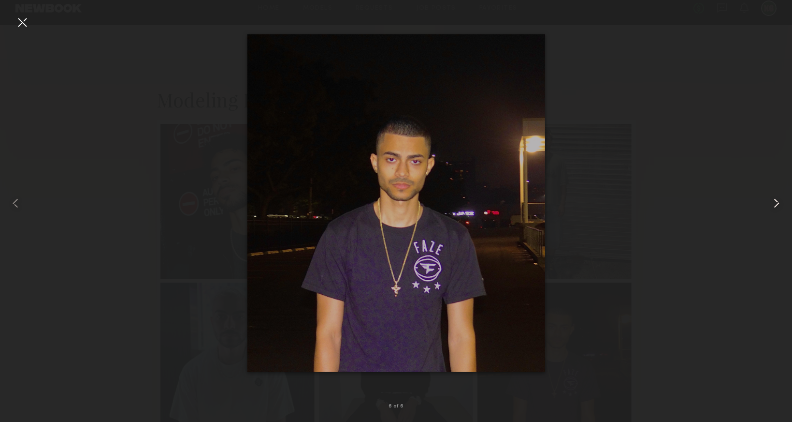
click at [777, 201] on common-icon at bounding box center [776, 202] width 15 height 15
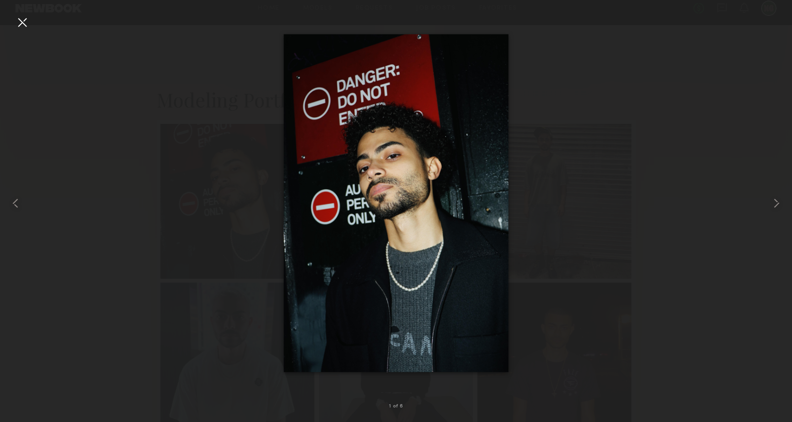
click at [22, 18] on div at bounding box center [22, 22] width 15 height 15
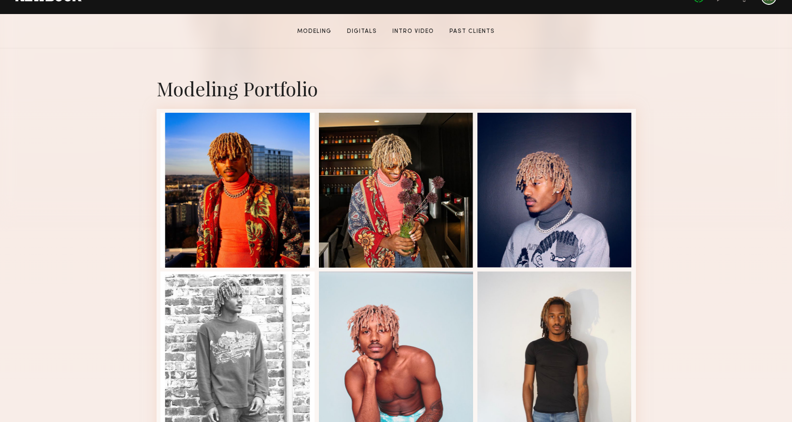
scroll to position [130, 0]
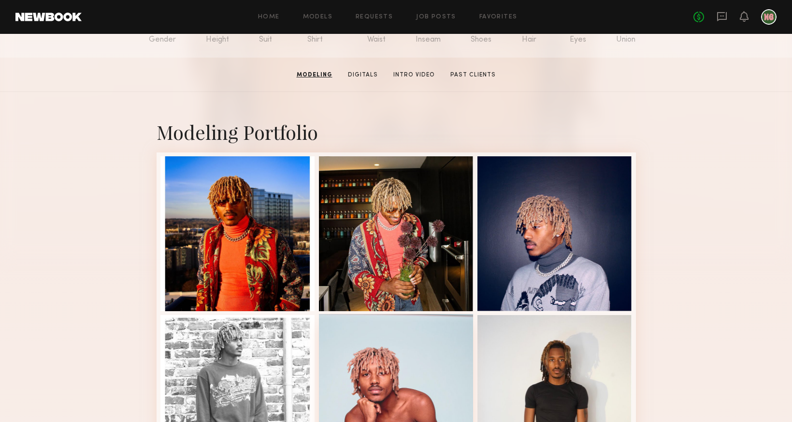
click at [381, 340] on div at bounding box center [396, 391] width 155 height 155
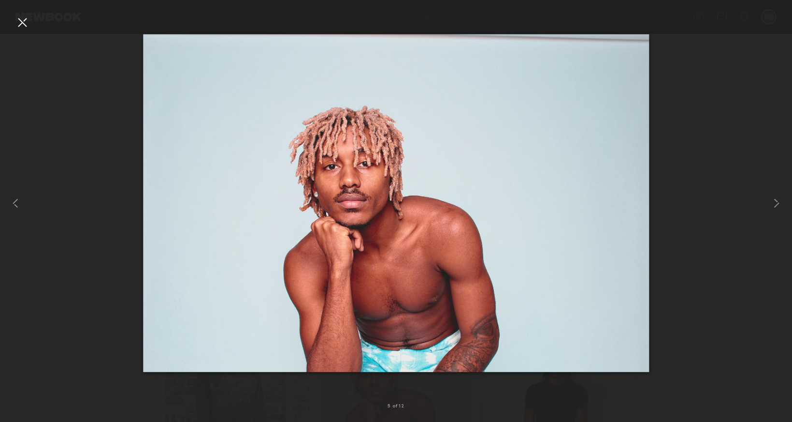
click at [725, 151] on div at bounding box center [396, 202] width 792 height 375
click at [773, 201] on common-icon at bounding box center [776, 202] width 15 height 15
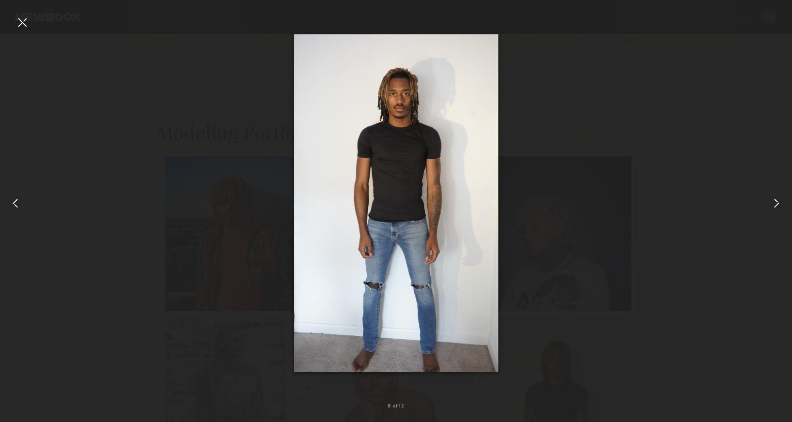
click at [773, 202] on common-icon at bounding box center [776, 202] width 15 height 15
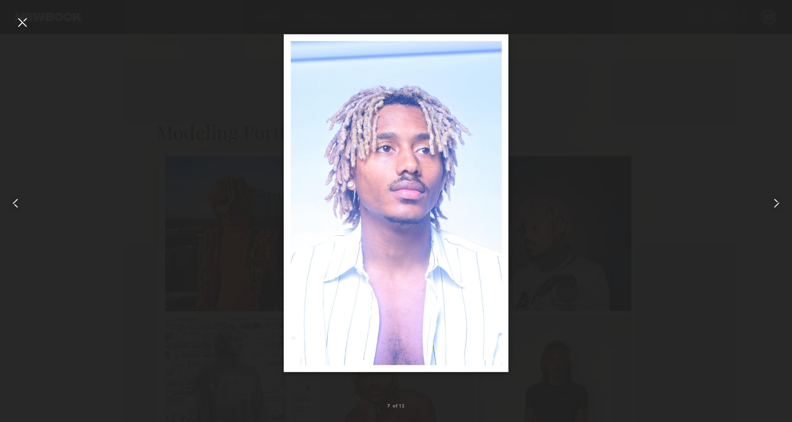
click at [773, 202] on common-icon at bounding box center [776, 202] width 15 height 15
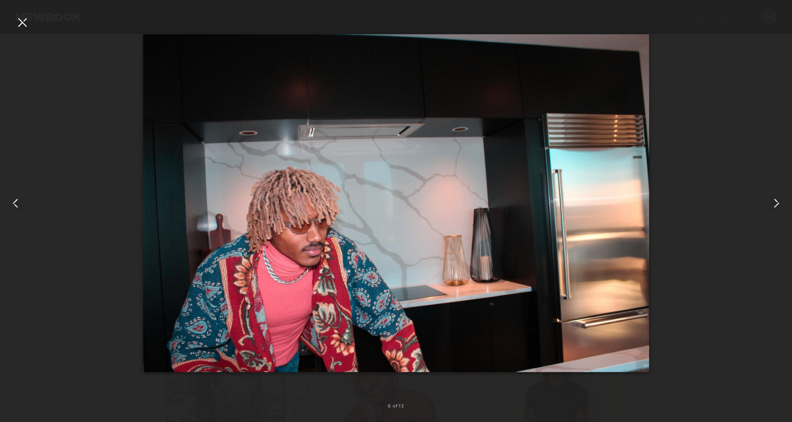
click at [773, 202] on common-icon at bounding box center [776, 202] width 15 height 15
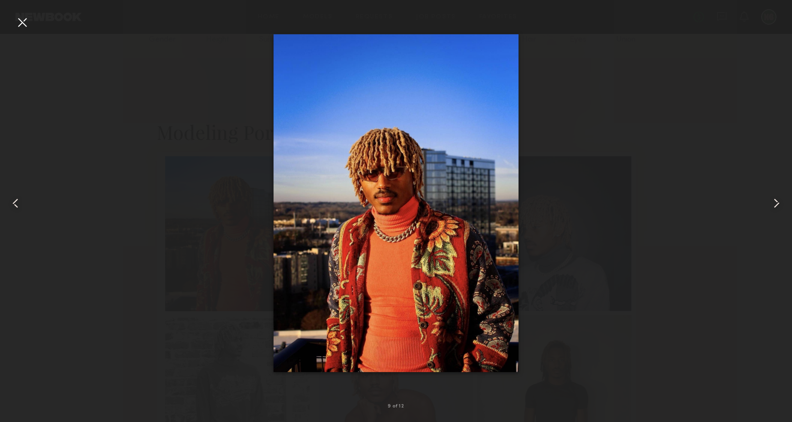
click at [773, 202] on common-icon at bounding box center [776, 202] width 15 height 15
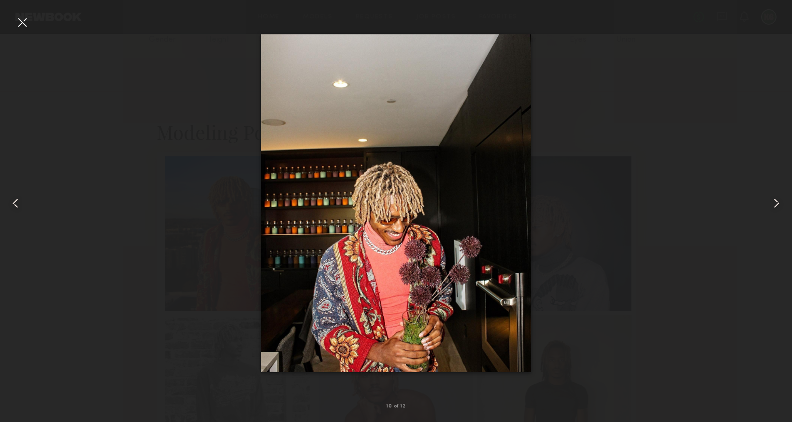
click at [773, 202] on common-icon at bounding box center [776, 202] width 15 height 15
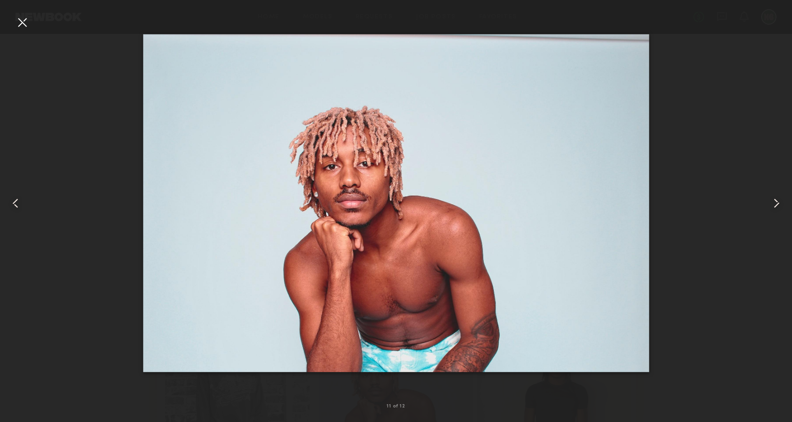
click at [27, 21] on div at bounding box center [22, 22] width 15 height 15
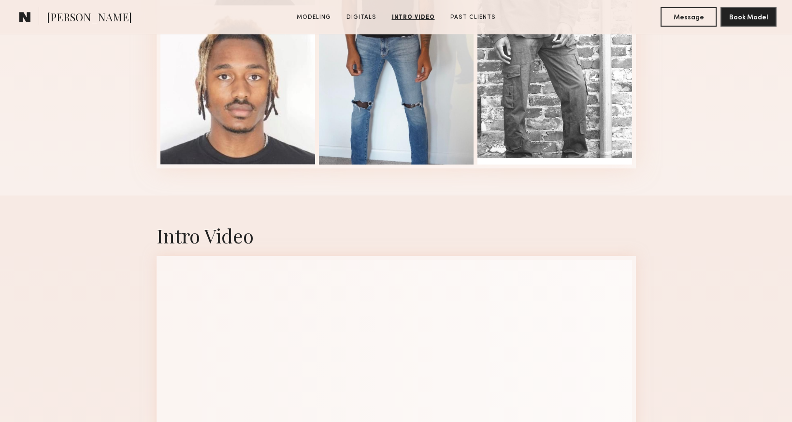
scroll to position [394, 0]
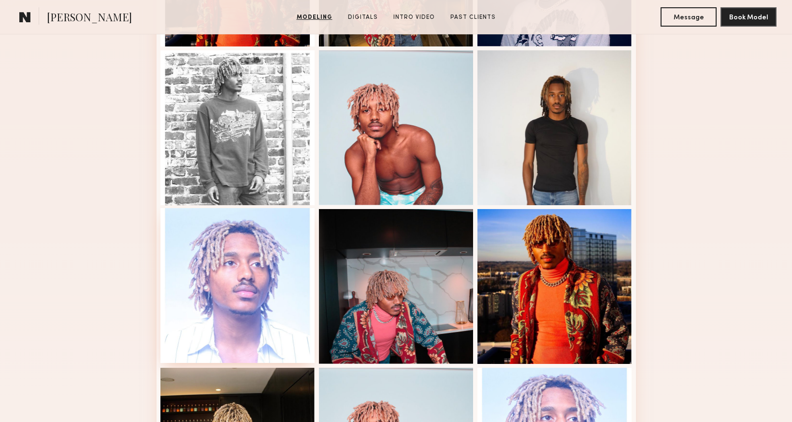
click at [292, 284] on div at bounding box center [238, 285] width 155 height 155
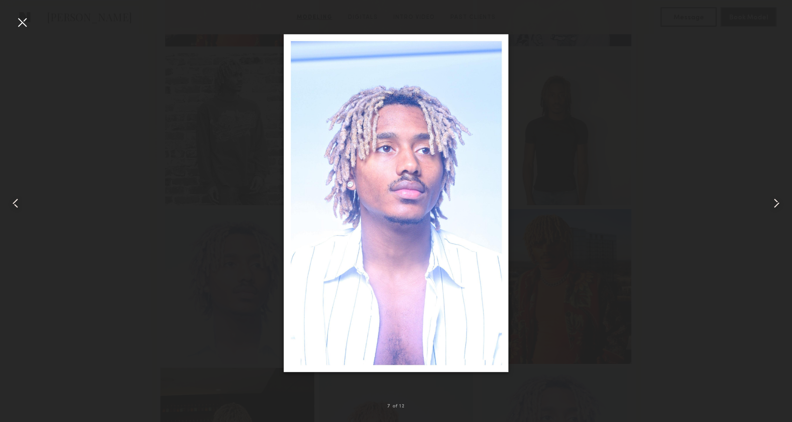
click at [24, 24] on div at bounding box center [22, 22] width 15 height 15
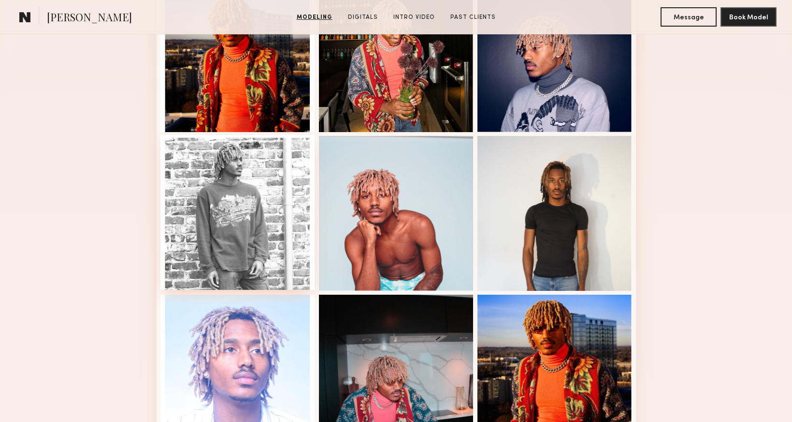
scroll to position [202, 0]
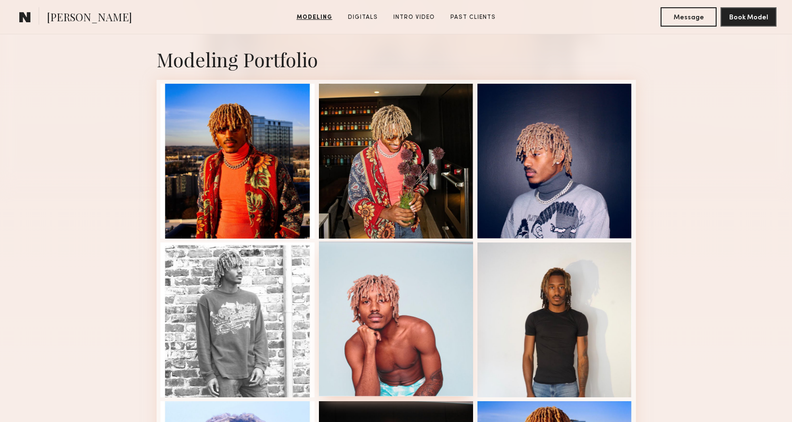
click at [412, 321] on div at bounding box center [396, 318] width 155 height 155
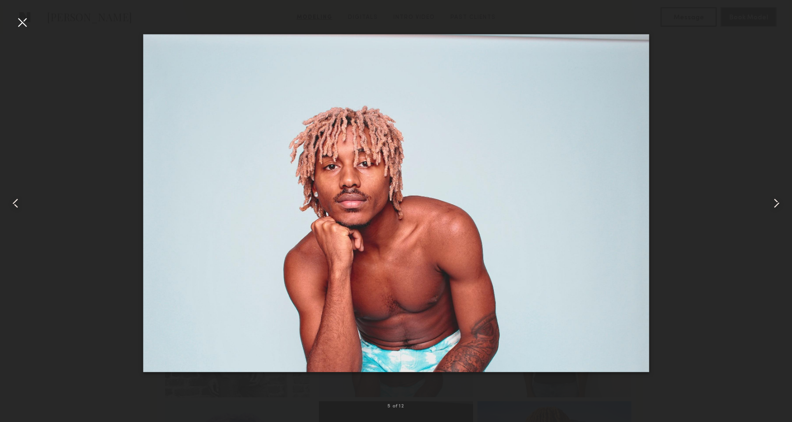
click at [19, 22] on div at bounding box center [22, 22] width 15 height 15
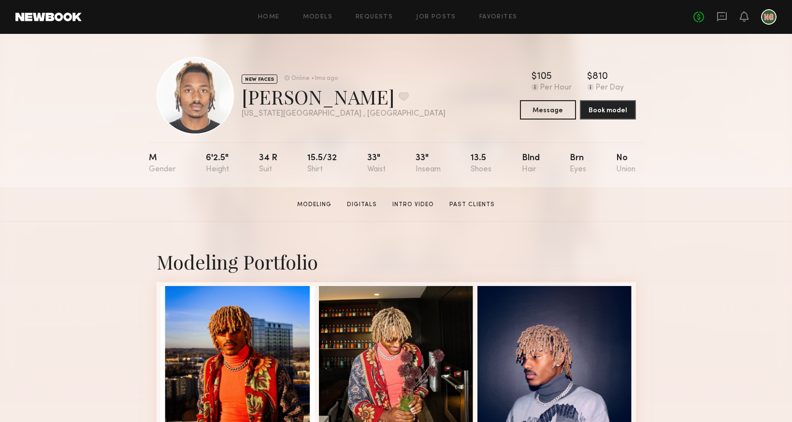
scroll to position [0, 0]
drag, startPoint x: 303, startPoint y: 101, endPoint x: 242, endPoint y: 99, distance: 61.4
click at [242, 99] on div "Myles J. Favorite" at bounding box center [344, 97] width 204 height 26
copy div "Myles J"
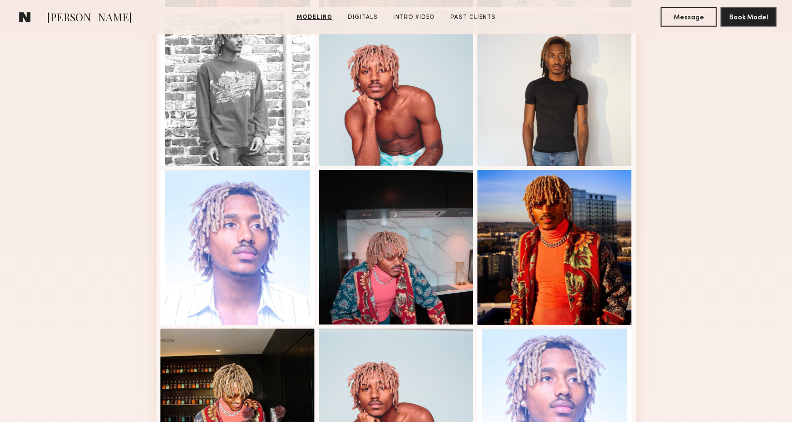
scroll to position [447, 0]
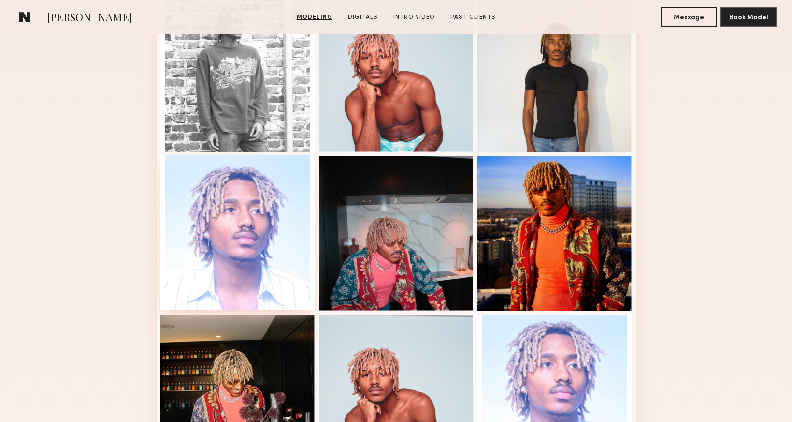
click at [272, 207] on div at bounding box center [238, 232] width 155 height 155
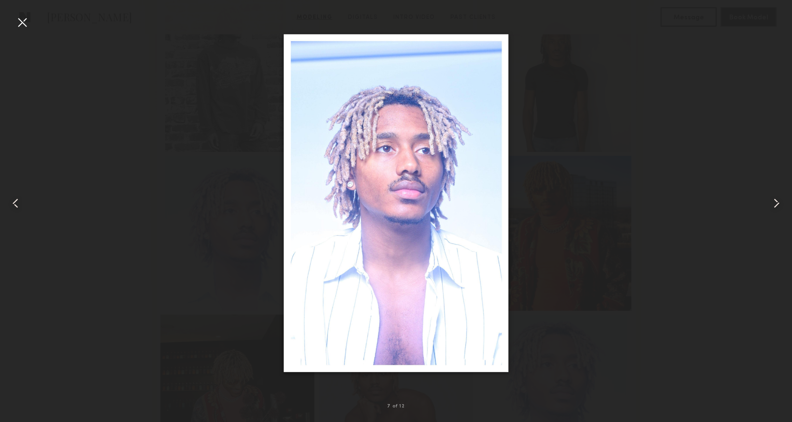
click at [590, 178] on div at bounding box center [396, 202] width 792 height 375
click at [24, 23] on div at bounding box center [22, 22] width 15 height 15
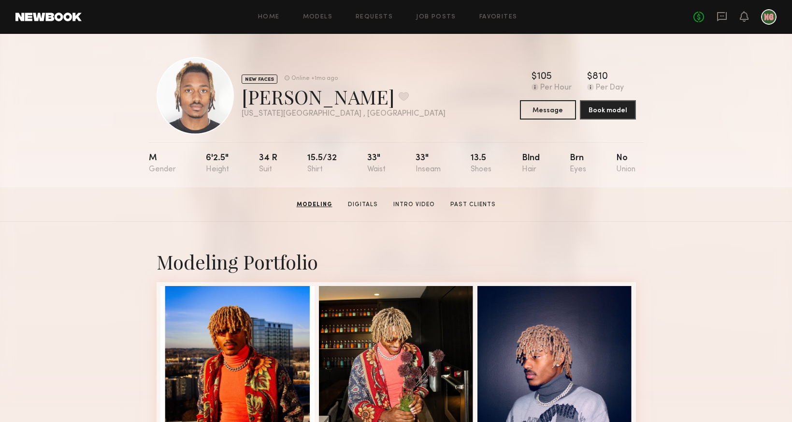
scroll to position [0, 0]
click at [565, 108] on button "Message" at bounding box center [548, 109] width 56 height 19
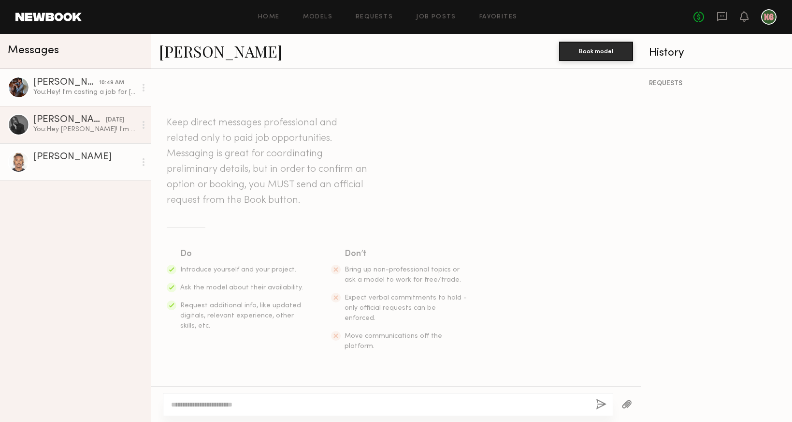
click at [88, 86] on div "Justin V." at bounding box center [66, 83] width 66 height 10
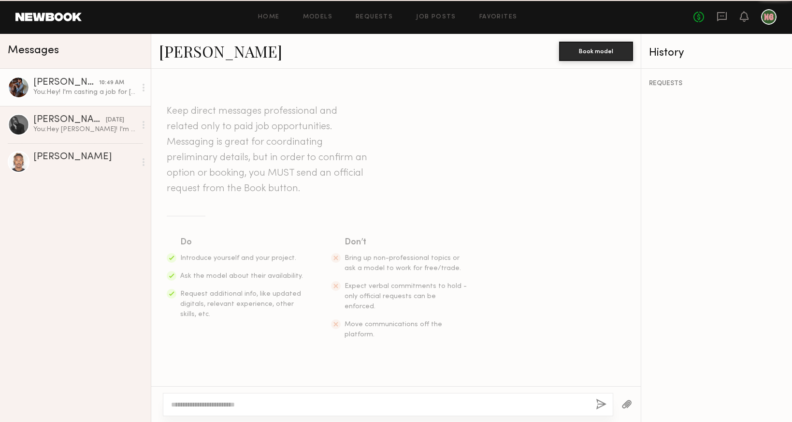
scroll to position [173, 0]
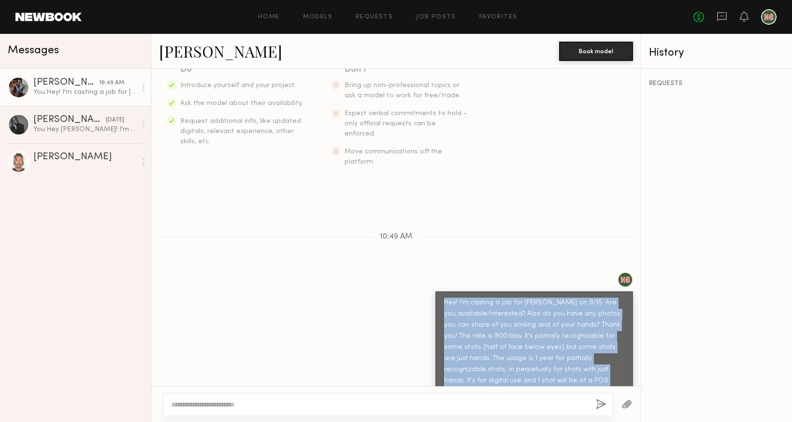
drag, startPoint x: 443, startPoint y: 282, endPoint x: 509, endPoint y: 365, distance: 106.3
click at [509, 365] on div "Hey! I'm casting a job for Vita Coco on 9/15. Are you available/interested? Als…" at bounding box center [535, 352] width 198 height 123
copy div "Hey! I'm casting a job for Vita Coco on 9/15. Are you available/interested? Als…"
click at [81, 148] on link "Myles J." at bounding box center [75, 161] width 151 height 37
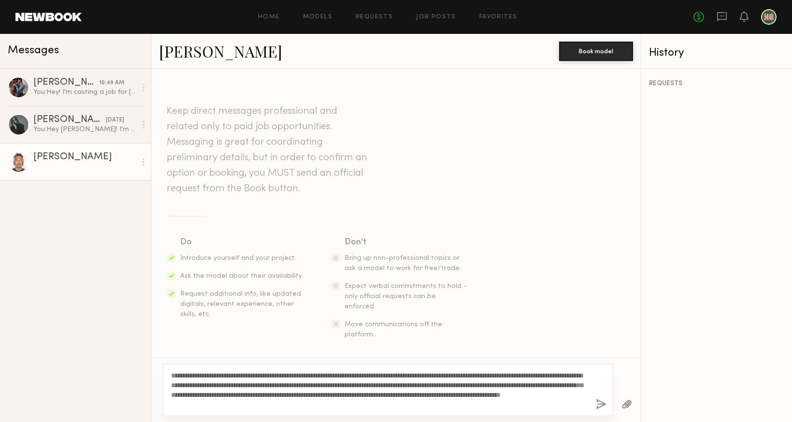
click at [303, 375] on textarea "**********" at bounding box center [379, 389] width 417 height 39
type textarea "**********"
click at [625, 403] on button "button" at bounding box center [627, 404] width 11 height 12
click at [597, 403] on button "button" at bounding box center [601, 404] width 11 height 12
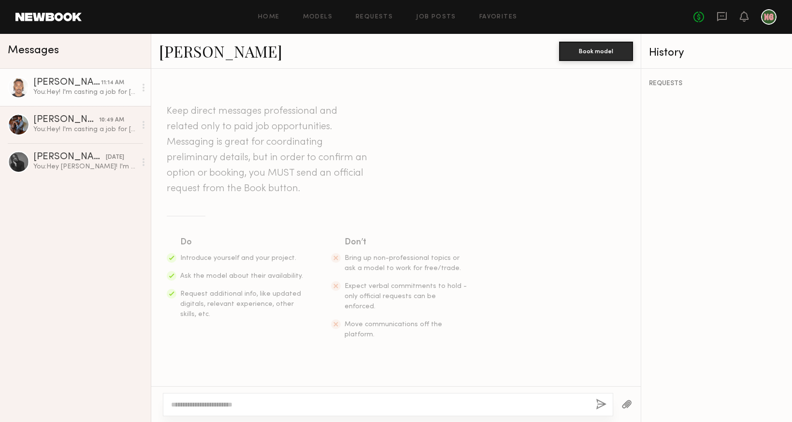
scroll to position [173, 0]
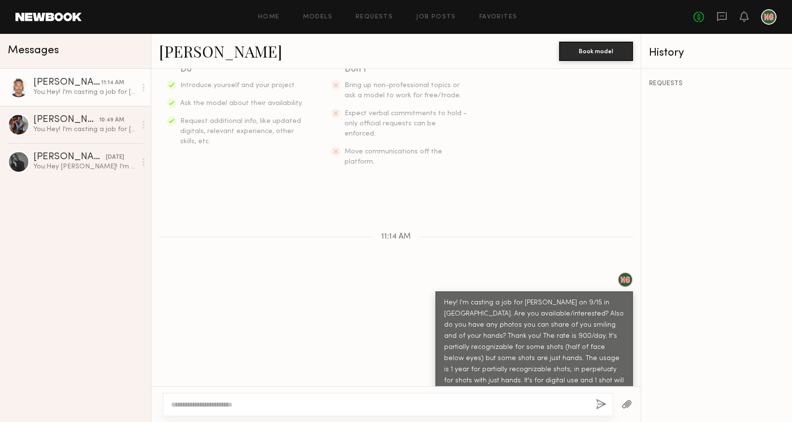
click at [186, 53] on link "Myles J." at bounding box center [220, 51] width 123 height 21
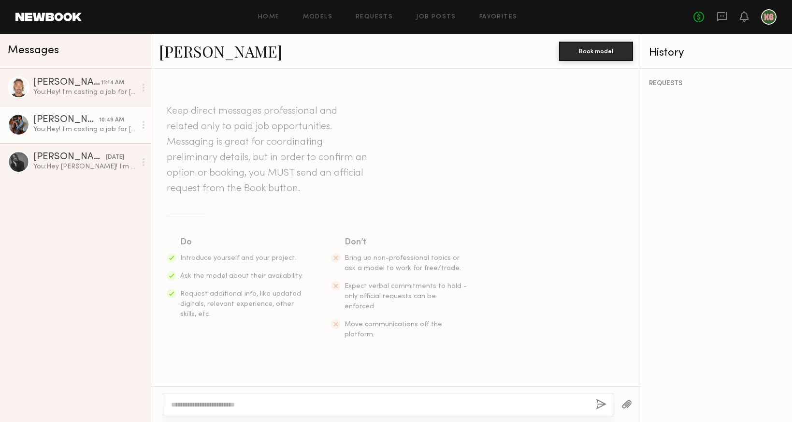
scroll to position [173, 0]
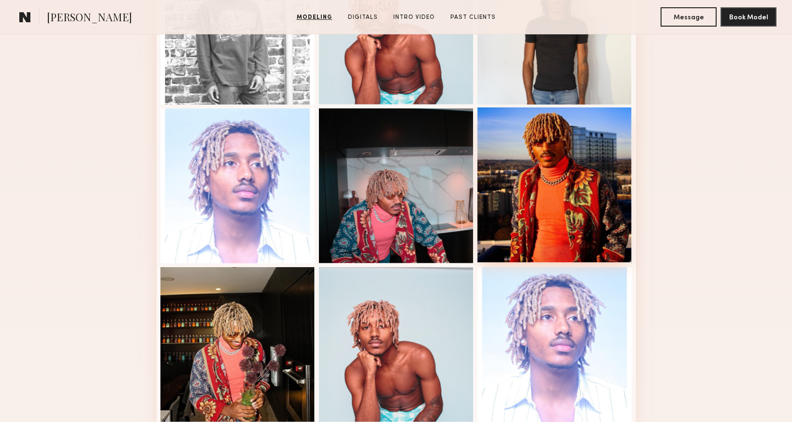
scroll to position [414, 0]
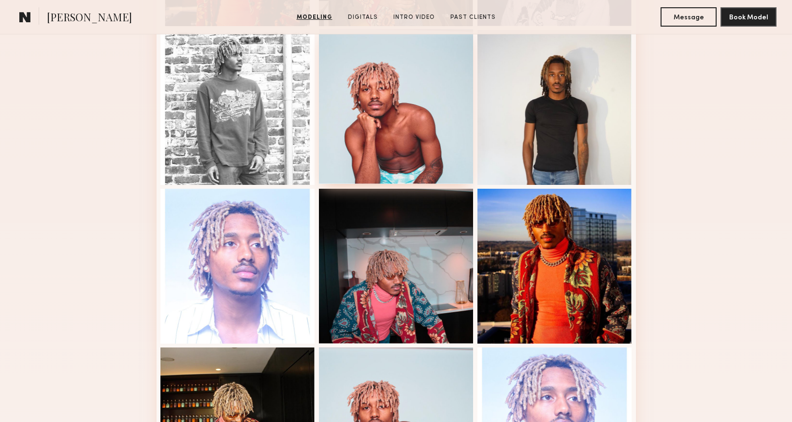
click at [383, 145] on div at bounding box center [396, 106] width 155 height 155
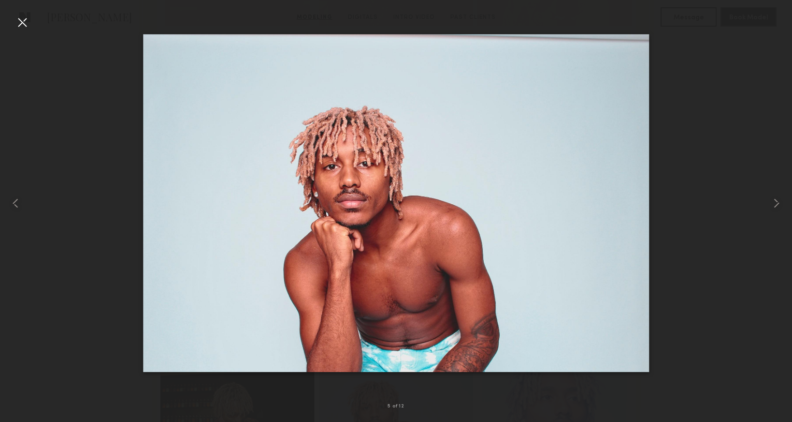
click at [25, 24] on div at bounding box center [22, 22] width 15 height 15
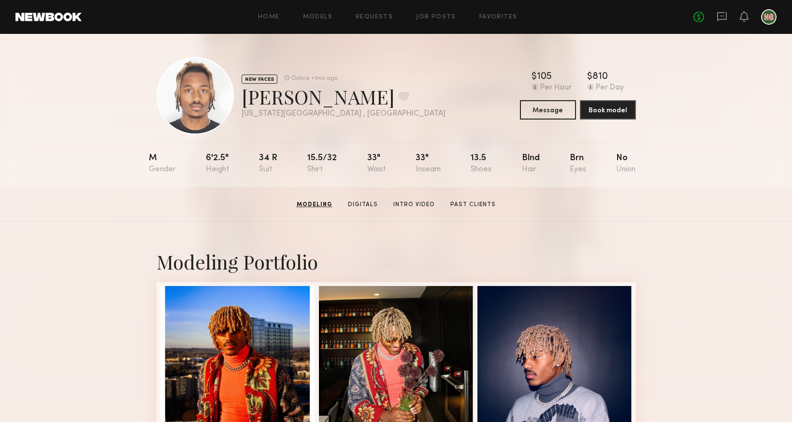
scroll to position [0, 0]
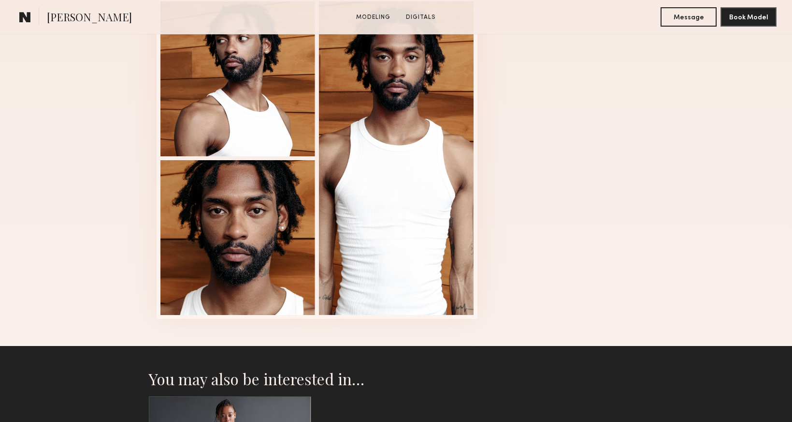
scroll to position [731, 0]
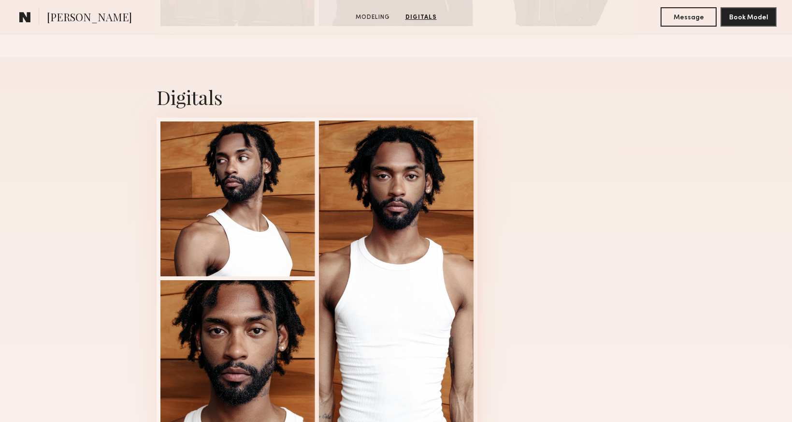
click at [373, 219] on div at bounding box center [396, 276] width 155 height 313
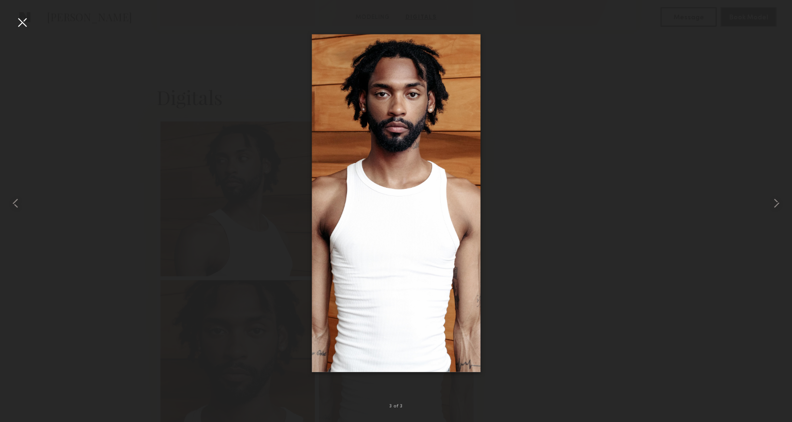
click at [28, 25] on div at bounding box center [22, 22] width 15 height 15
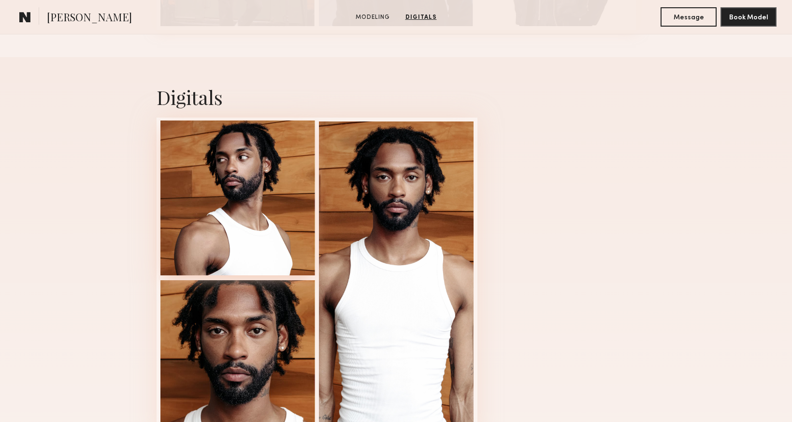
click at [226, 192] on div at bounding box center [238, 197] width 155 height 155
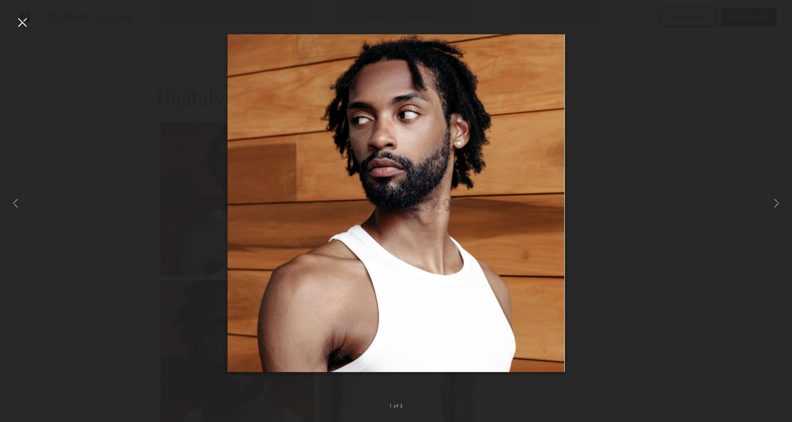
click at [20, 19] on div at bounding box center [22, 22] width 15 height 15
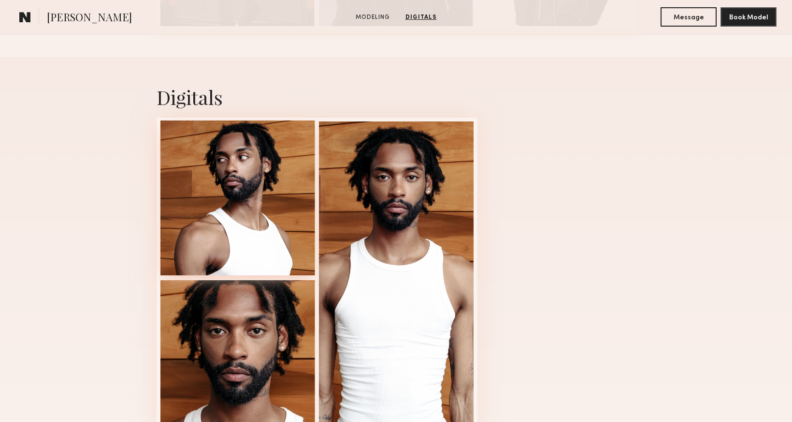
scroll to position [334, 0]
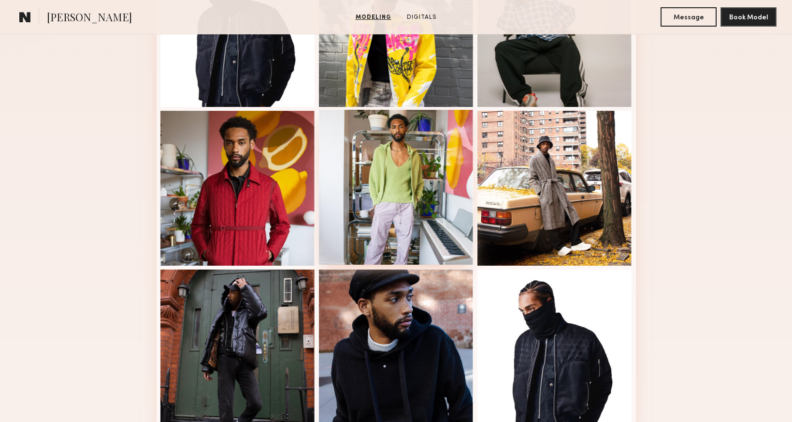
click at [398, 197] on div at bounding box center [396, 187] width 155 height 155
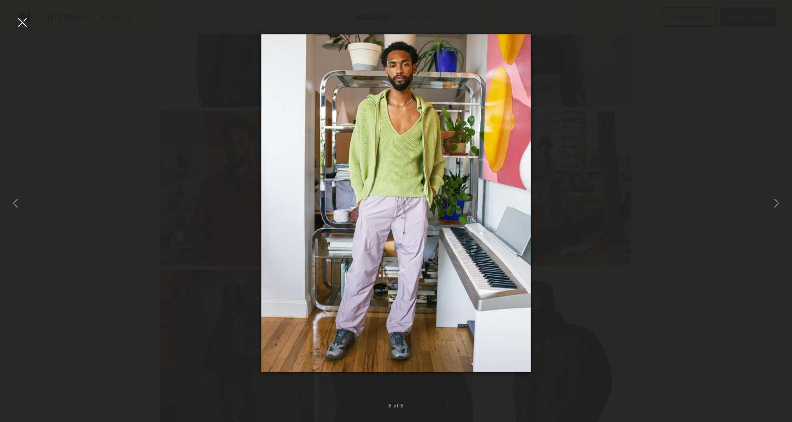
click at [22, 25] on div at bounding box center [22, 22] width 15 height 15
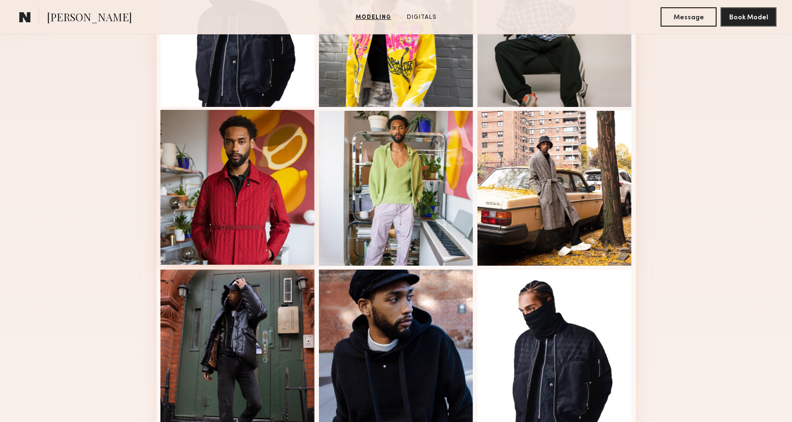
scroll to position [89, 0]
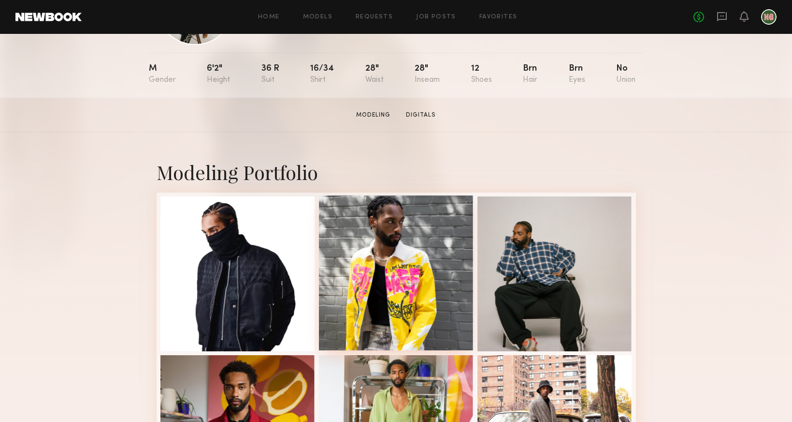
click at [422, 287] on div at bounding box center [396, 272] width 155 height 155
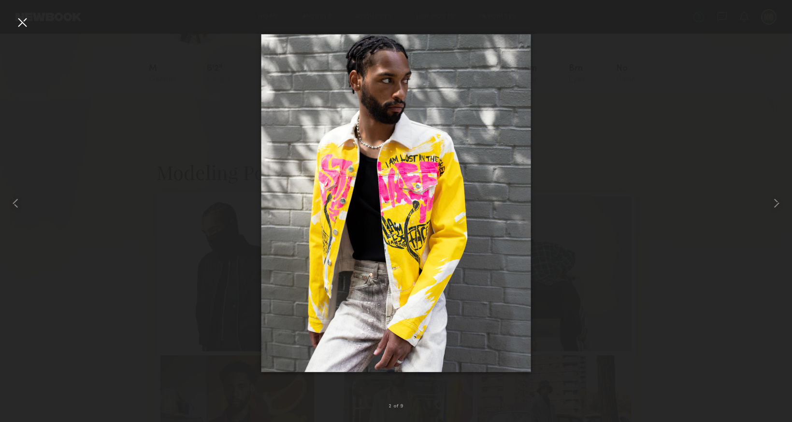
click at [25, 28] on div at bounding box center [22, 22] width 15 height 15
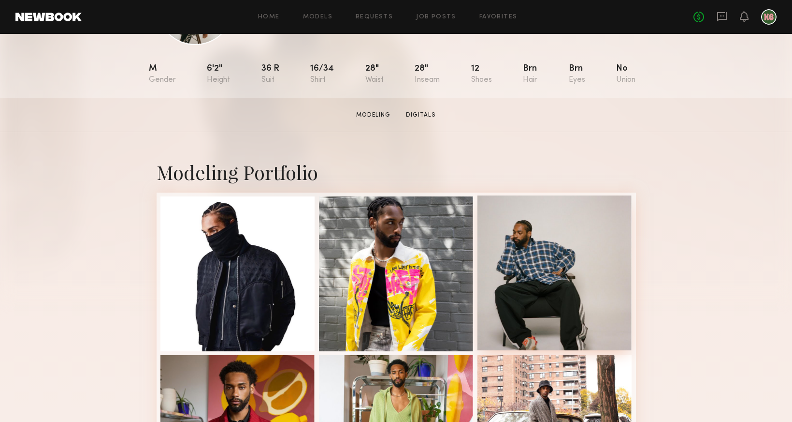
click at [529, 274] on div at bounding box center [555, 272] width 155 height 155
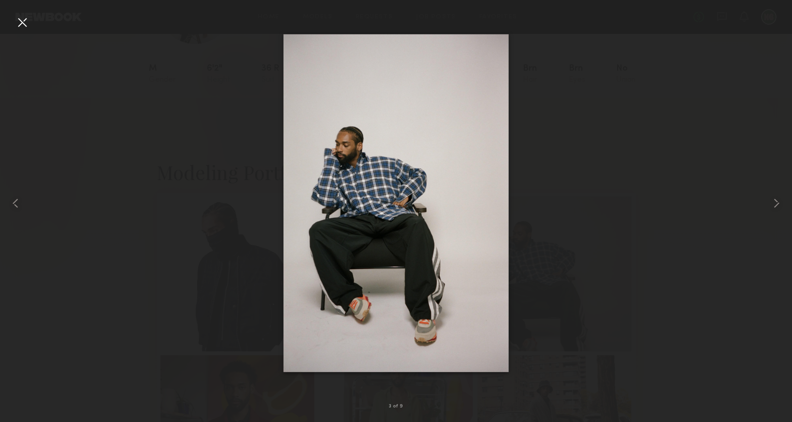
click at [26, 21] on div at bounding box center [22, 22] width 15 height 15
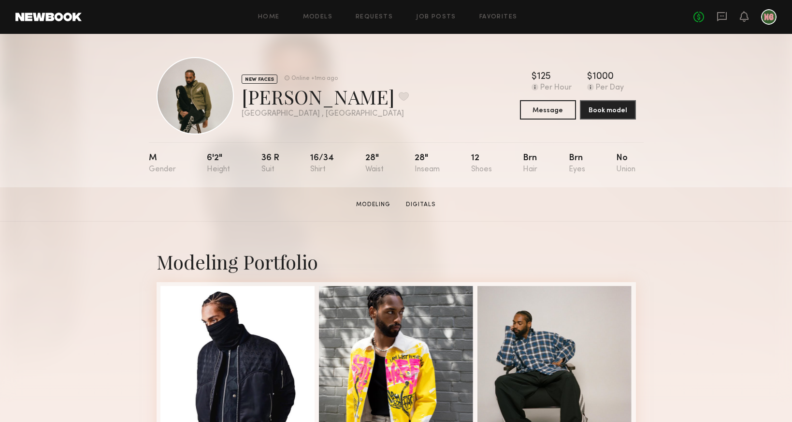
scroll to position [0, 0]
drag, startPoint x: 339, startPoint y: 96, endPoint x: 245, endPoint y: 95, distance: 94.3
click at [245, 95] on div "[PERSON_NAME] Favorite" at bounding box center [325, 97] width 167 height 26
copy div "Leonard M."
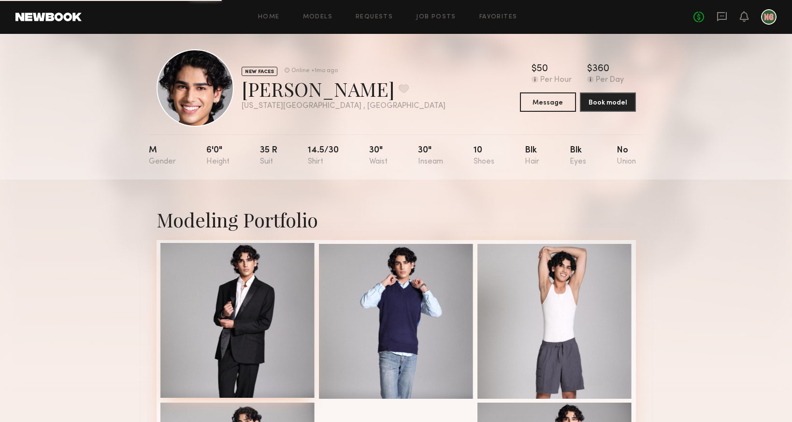
scroll to position [218, 0]
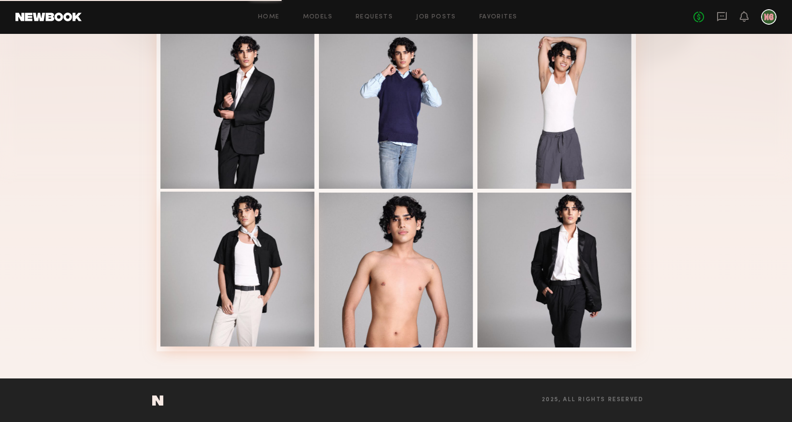
click at [288, 226] on div at bounding box center [238, 268] width 155 height 155
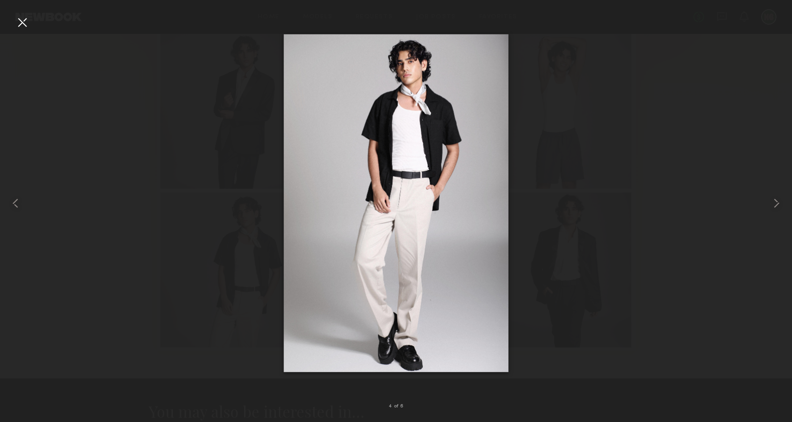
click at [645, 247] on div at bounding box center [396, 202] width 792 height 375
click at [22, 26] on div at bounding box center [22, 22] width 15 height 15
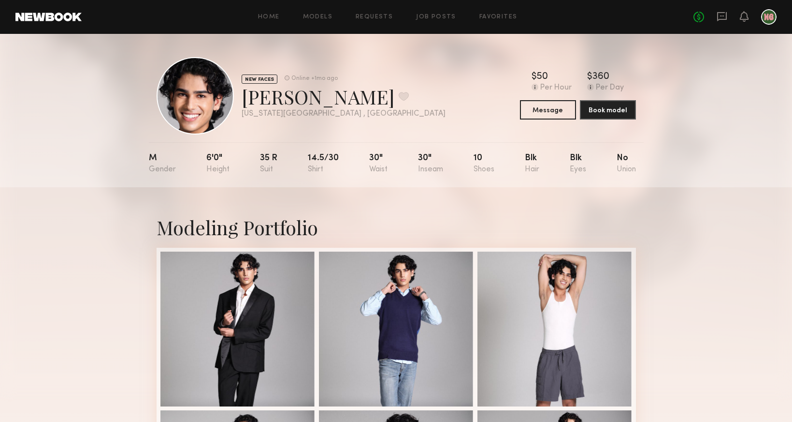
scroll to position [0, 0]
click at [256, 312] on div at bounding box center [238, 327] width 155 height 155
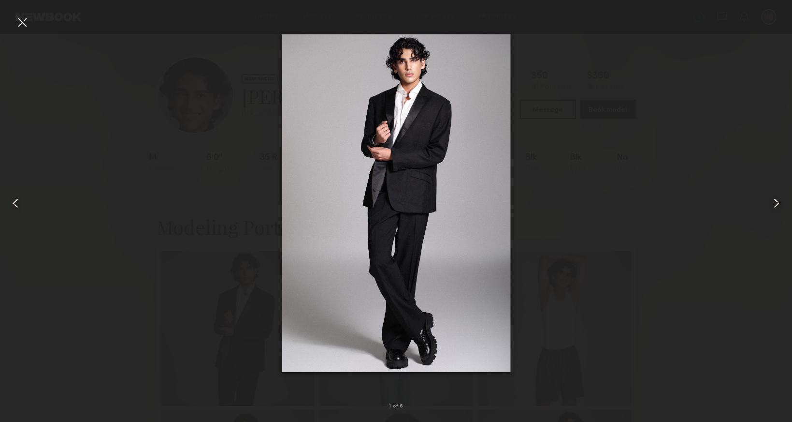
click at [767, 199] on div at bounding box center [777, 202] width 32 height 375
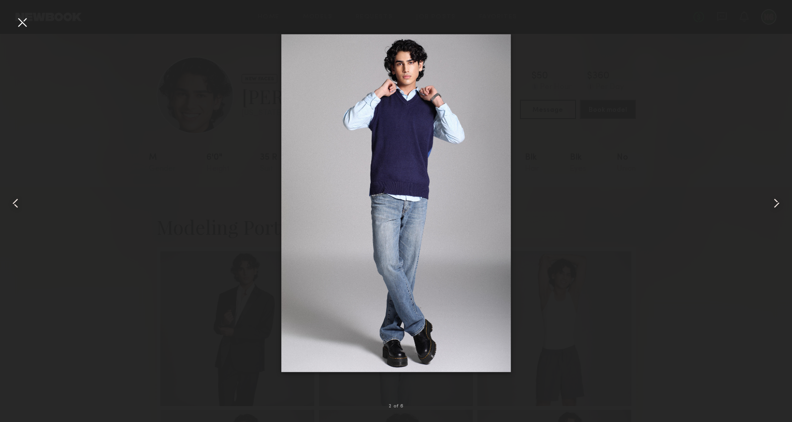
click at [767, 199] on div at bounding box center [777, 202] width 32 height 375
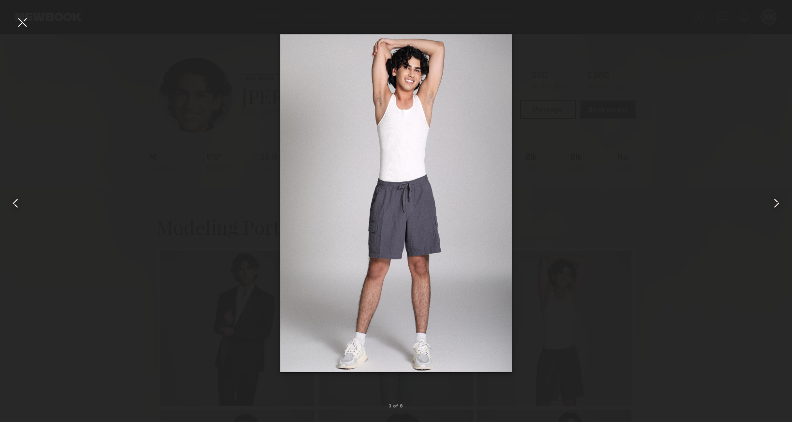
click at [767, 199] on div at bounding box center [777, 202] width 32 height 375
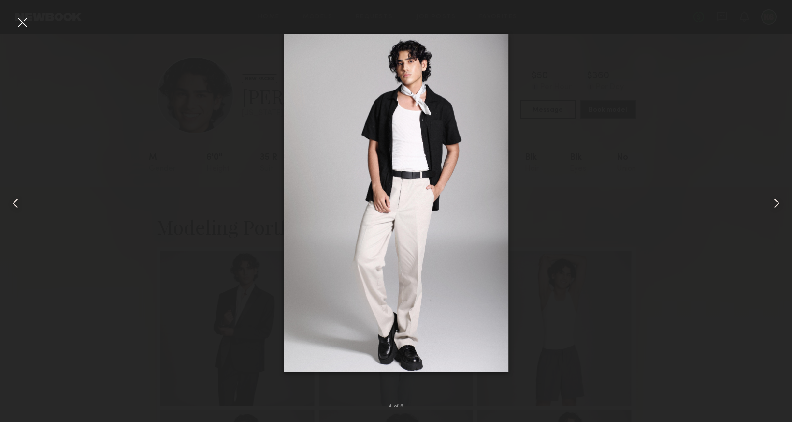
click at [767, 199] on div at bounding box center [777, 202] width 32 height 375
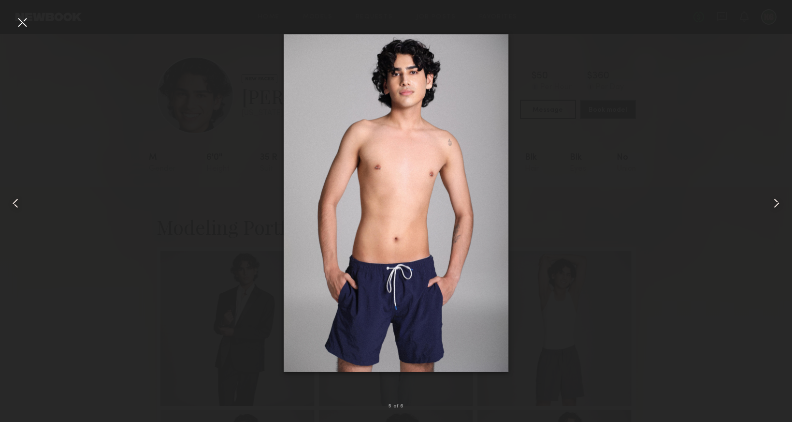
click at [767, 199] on div at bounding box center [777, 202] width 32 height 375
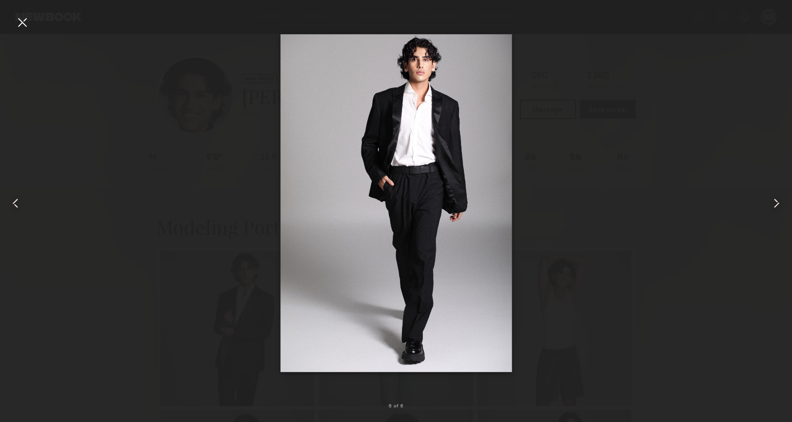
click at [767, 199] on div at bounding box center [777, 202] width 32 height 375
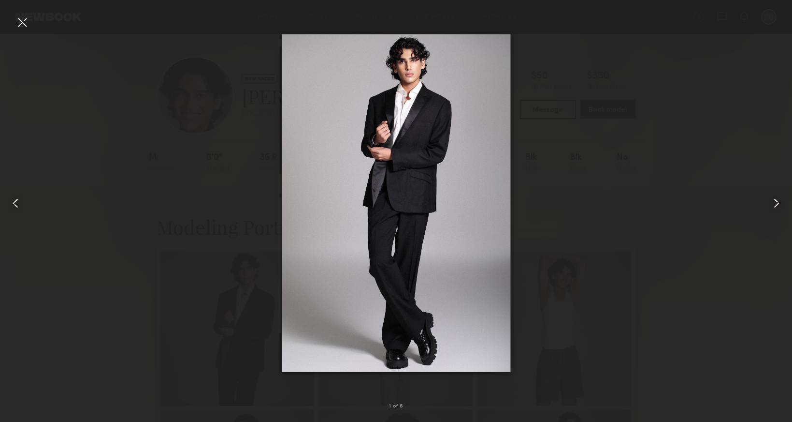
click at [767, 199] on div at bounding box center [777, 202] width 32 height 375
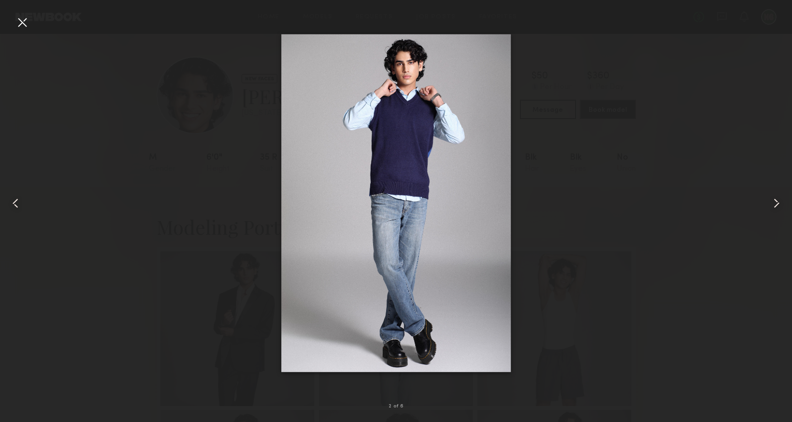
click at [767, 199] on div at bounding box center [777, 202] width 32 height 375
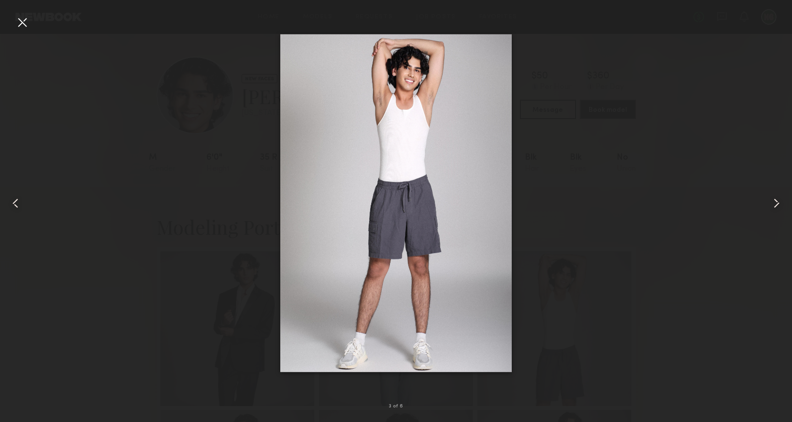
click at [767, 200] on div at bounding box center [777, 202] width 32 height 375
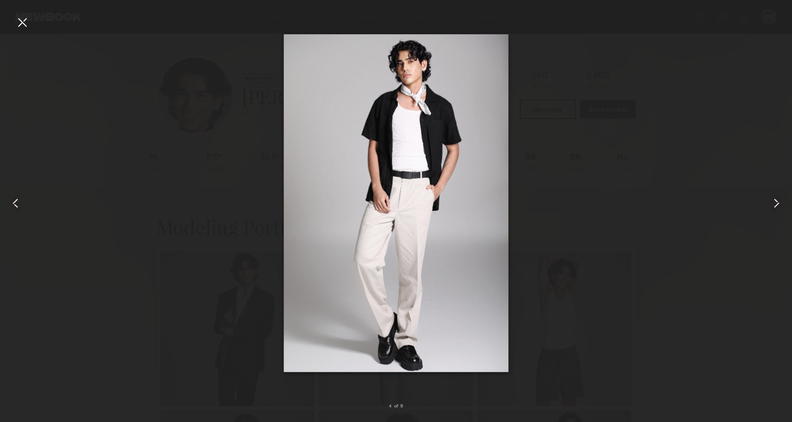
click at [767, 200] on div at bounding box center [777, 202] width 32 height 375
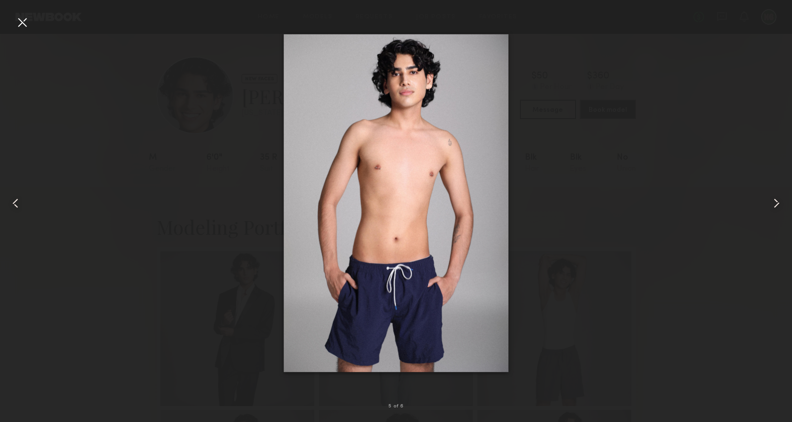
click at [26, 23] on div at bounding box center [22, 22] width 15 height 15
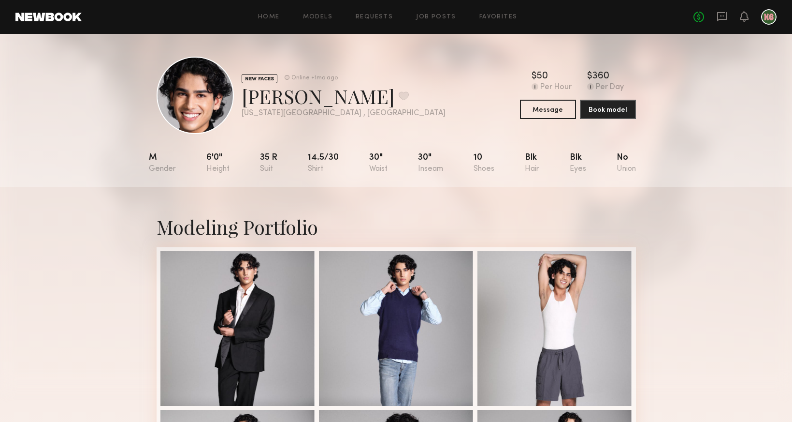
drag, startPoint x: 303, startPoint y: 99, endPoint x: 243, endPoint y: 97, distance: 60.0
click at [243, 97] on div "Jhan M. Favorite" at bounding box center [344, 96] width 204 height 26
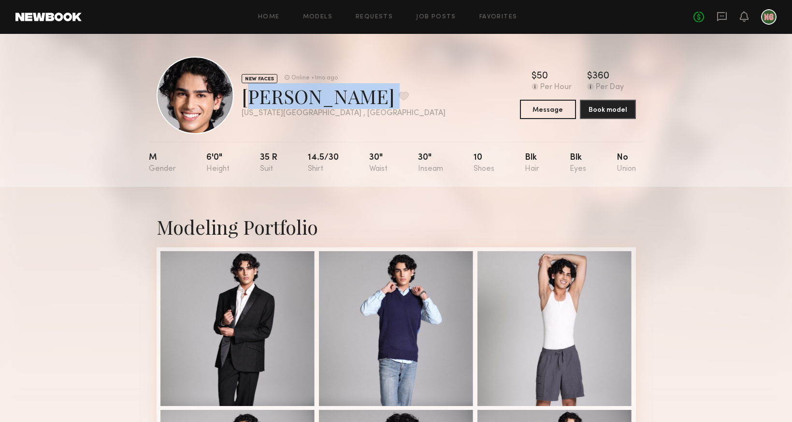
click at [243, 97] on div "Jhan M. Favorite" at bounding box center [344, 96] width 204 height 26
copy div "Jhan M. Favorite"
click at [556, 113] on button "Message" at bounding box center [548, 109] width 56 height 19
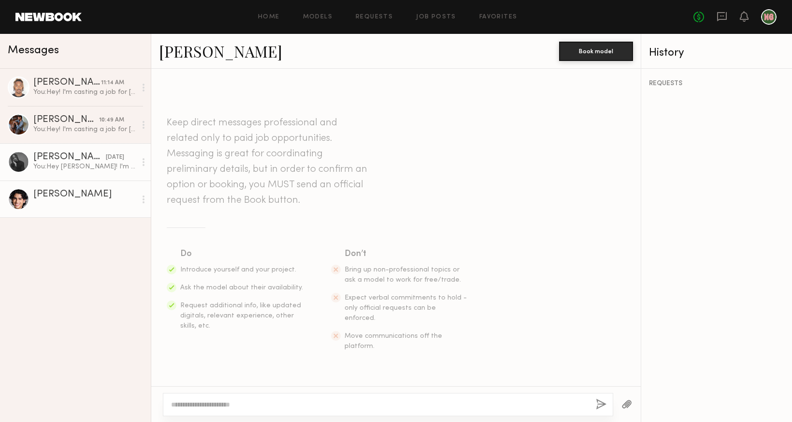
click at [82, 173] on link "AJ P. yesterday You: Hey AJ! I'm casting a job for Vita Coco on 9/15. Are you a…" at bounding box center [75, 161] width 151 height 37
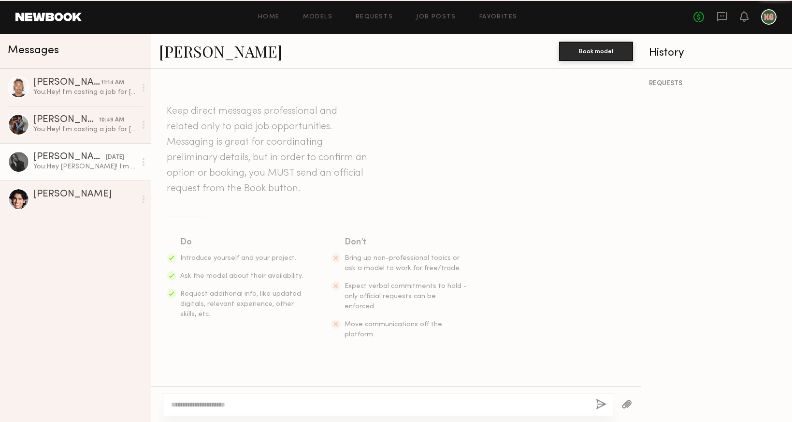
scroll to position [173, 0]
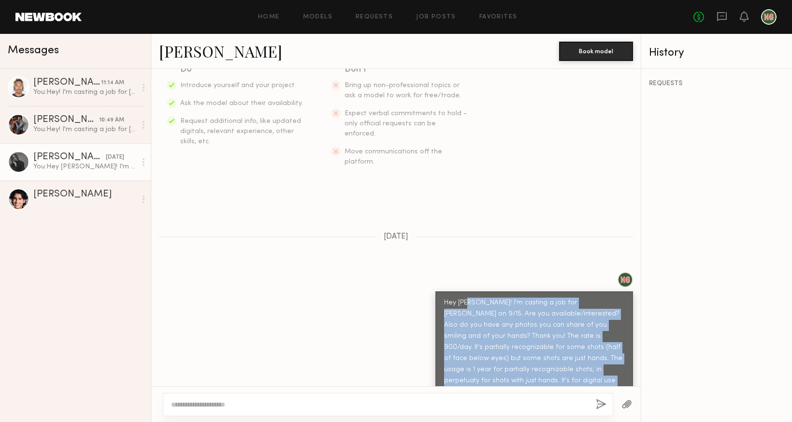
drag, startPoint x: 466, startPoint y: 281, endPoint x: 541, endPoint y: 367, distance: 114.1
click at [541, 367] on div "Hey AJ! I'm casting a job for Vita Coco on 9/15. Are you available/interested? …" at bounding box center [534, 352] width 180 height 111
copy div "I'm casting a job for Vita Coco on 9/15. Are you available/interested? Also do …"
click at [86, 194] on div "Jhan M." at bounding box center [84, 195] width 103 height 10
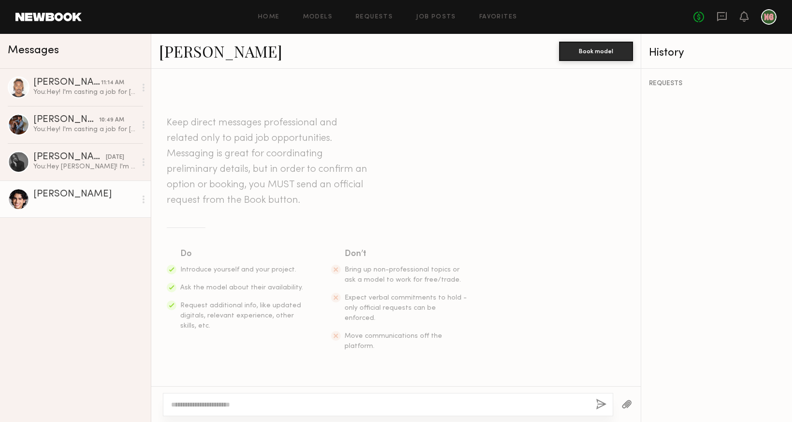
click at [292, 402] on textarea at bounding box center [379, 404] width 417 height 10
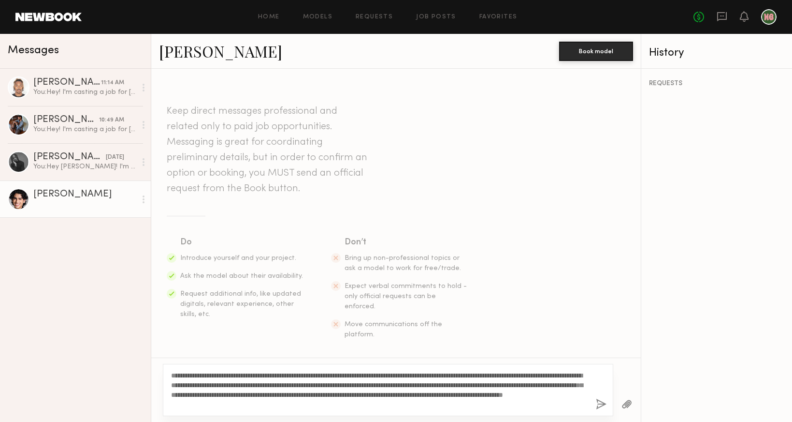
type textarea "**********"
click at [601, 406] on button "button" at bounding box center [601, 404] width 11 height 12
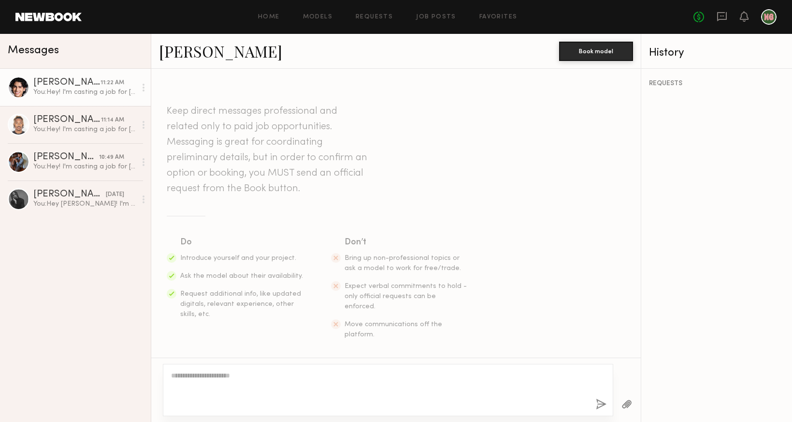
scroll to position [173, 0]
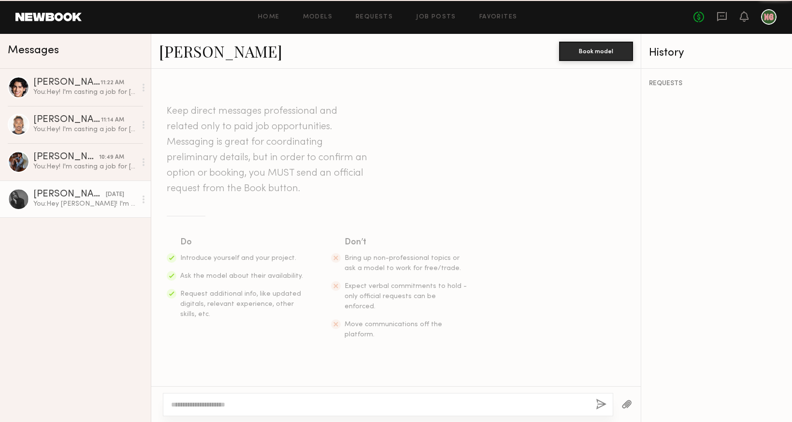
scroll to position [173, 0]
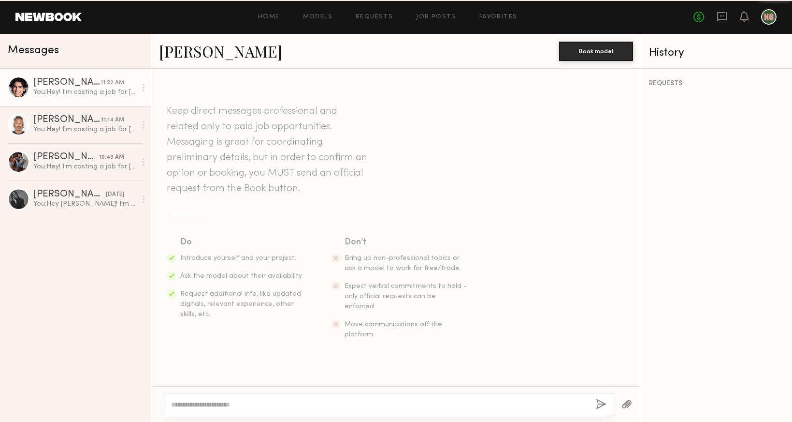
scroll to position [173, 0]
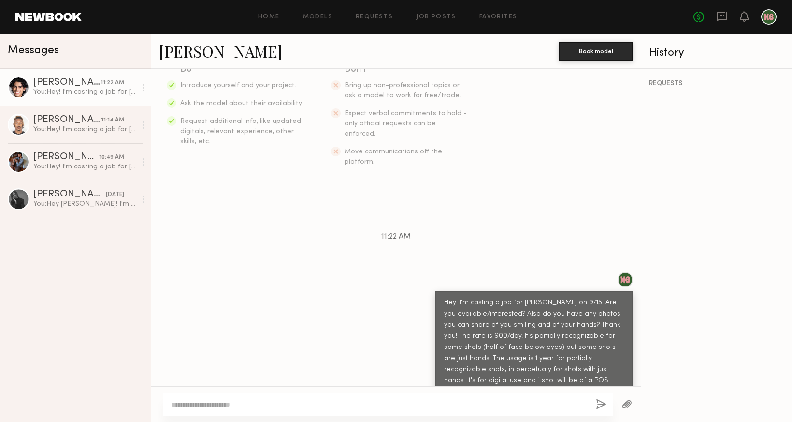
click at [19, 86] on div at bounding box center [19, 87] width 22 height 22
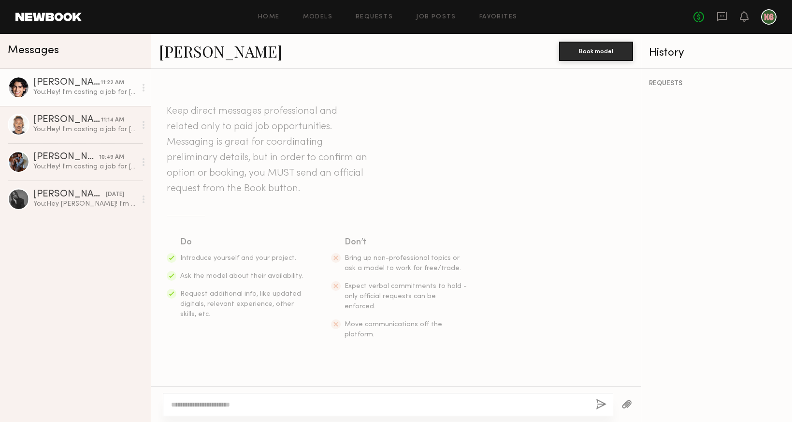
scroll to position [0, 0]
click at [56, 91] on div "You: Hey! I'm casting a job for Vita Coco on 9/15. Are you available/interested…" at bounding box center [84, 92] width 103 height 9
click at [185, 52] on link "Jhan M." at bounding box center [220, 51] width 123 height 21
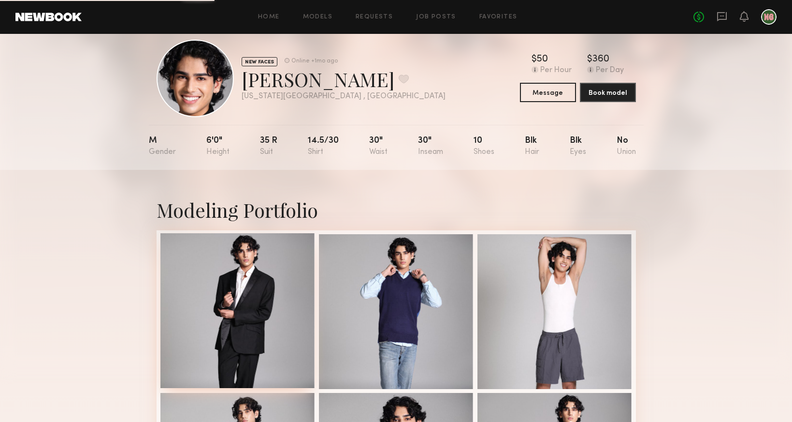
scroll to position [218, 0]
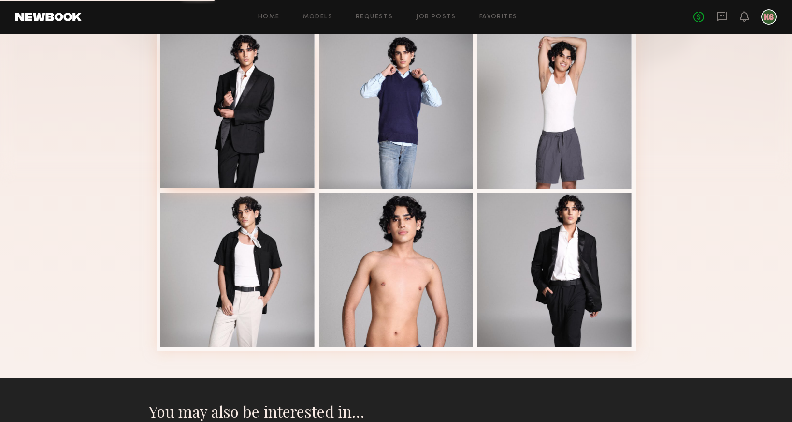
click at [202, 112] on div at bounding box center [238, 110] width 155 height 155
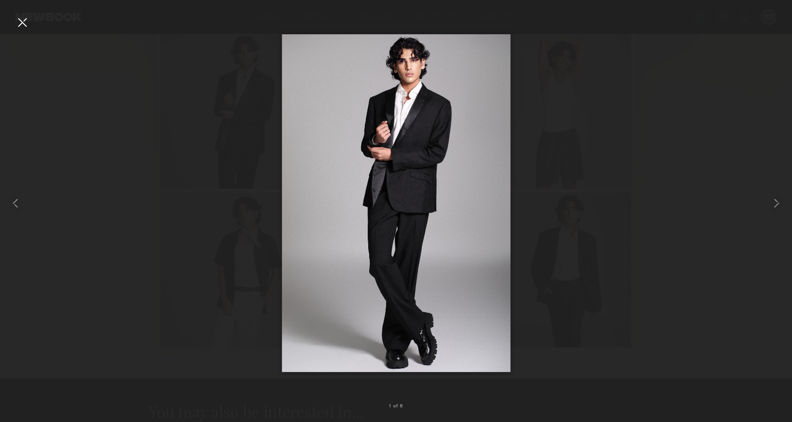
click at [658, 197] on div at bounding box center [396, 202] width 792 height 375
click at [23, 24] on div at bounding box center [22, 22] width 15 height 15
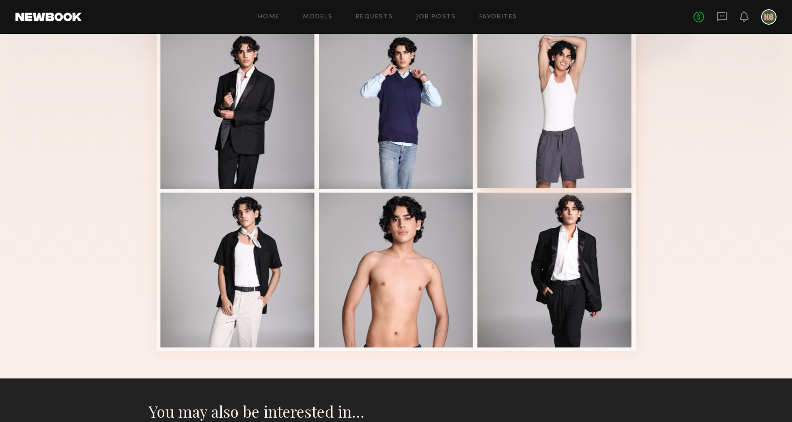
click at [577, 133] on div at bounding box center [555, 110] width 155 height 155
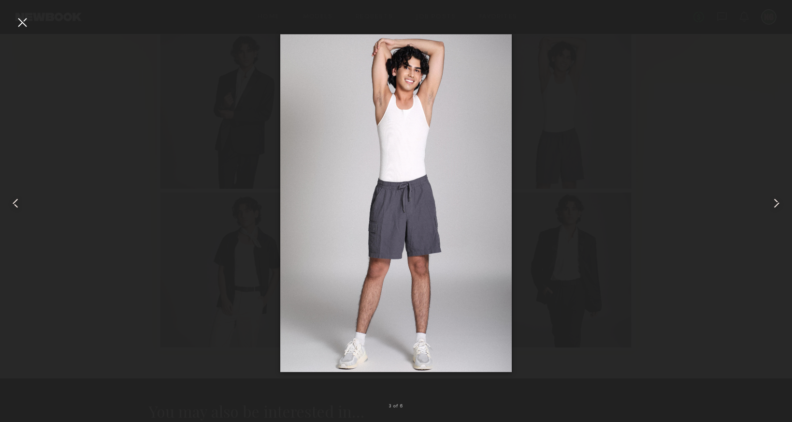
click at [22, 21] on div at bounding box center [22, 22] width 15 height 15
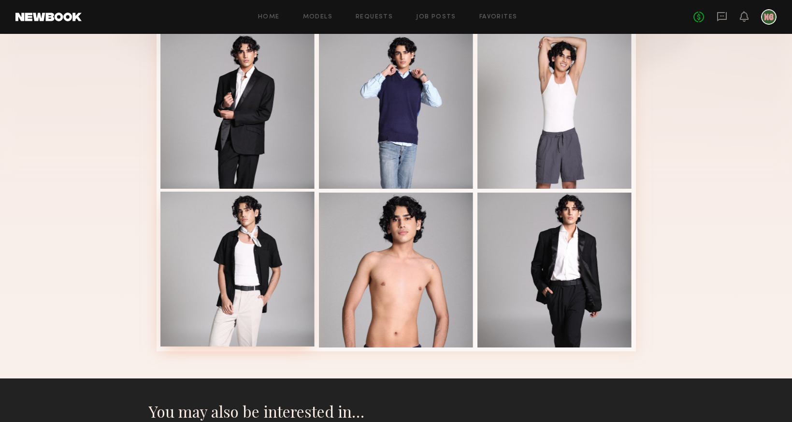
click at [256, 215] on div at bounding box center [238, 268] width 155 height 155
click at [571, 253] on div at bounding box center [555, 268] width 155 height 155
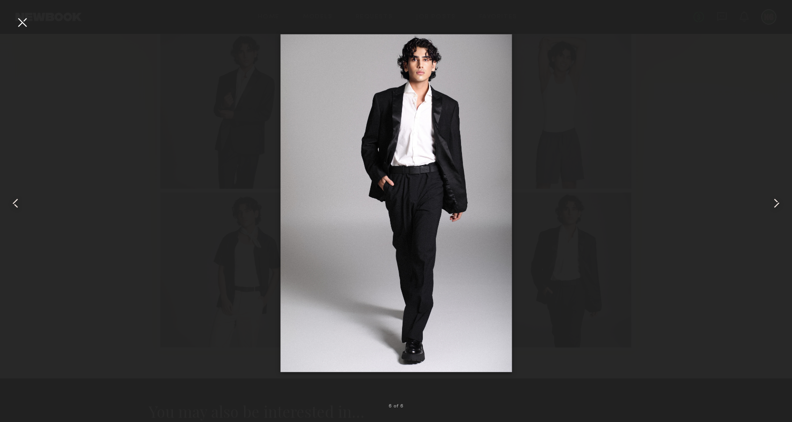
click at [24, 25] on div at bounding box center [22, 22] width 15 height 15
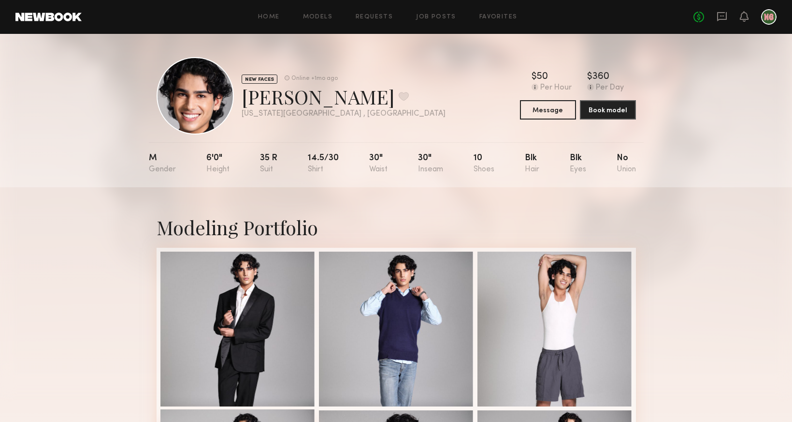
scroll to position [0, 0]
